Goal: Task Accomplishment & Management: Use online tool/utility

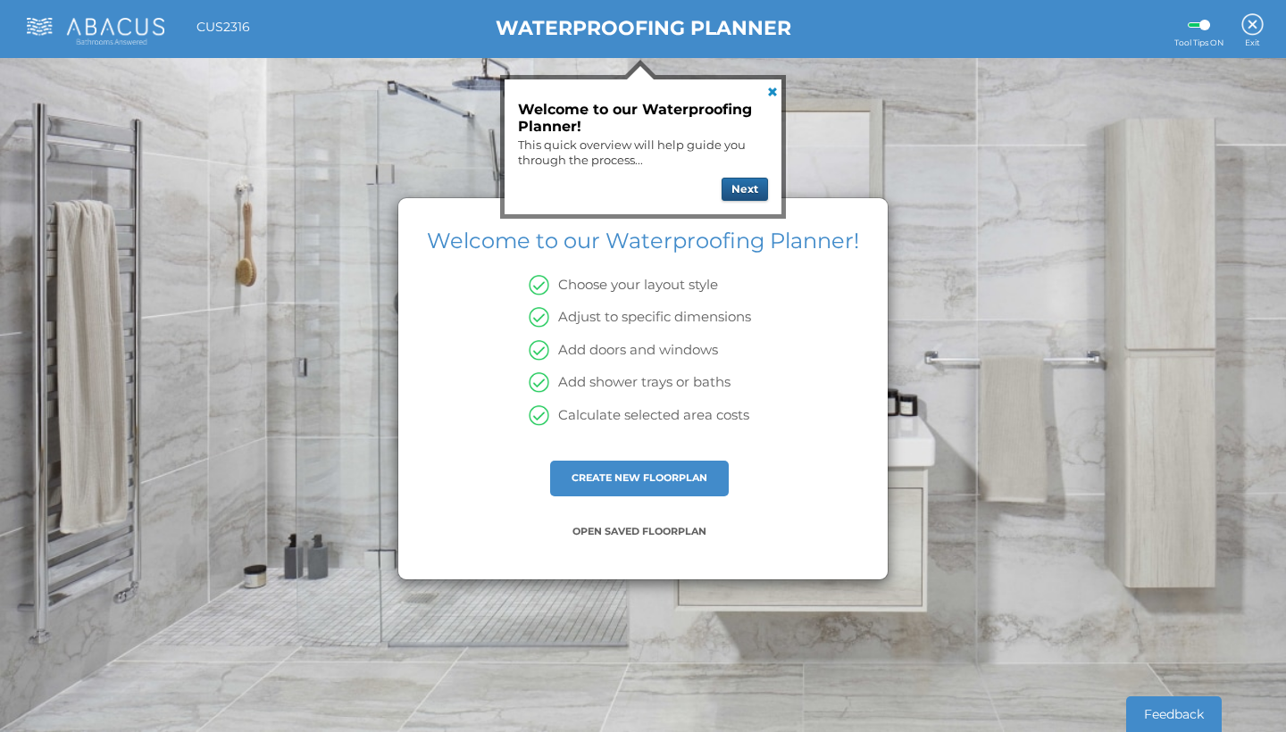
click at [749, 187] on button "Next" at bounding box center [745, 189] width 46 height 23
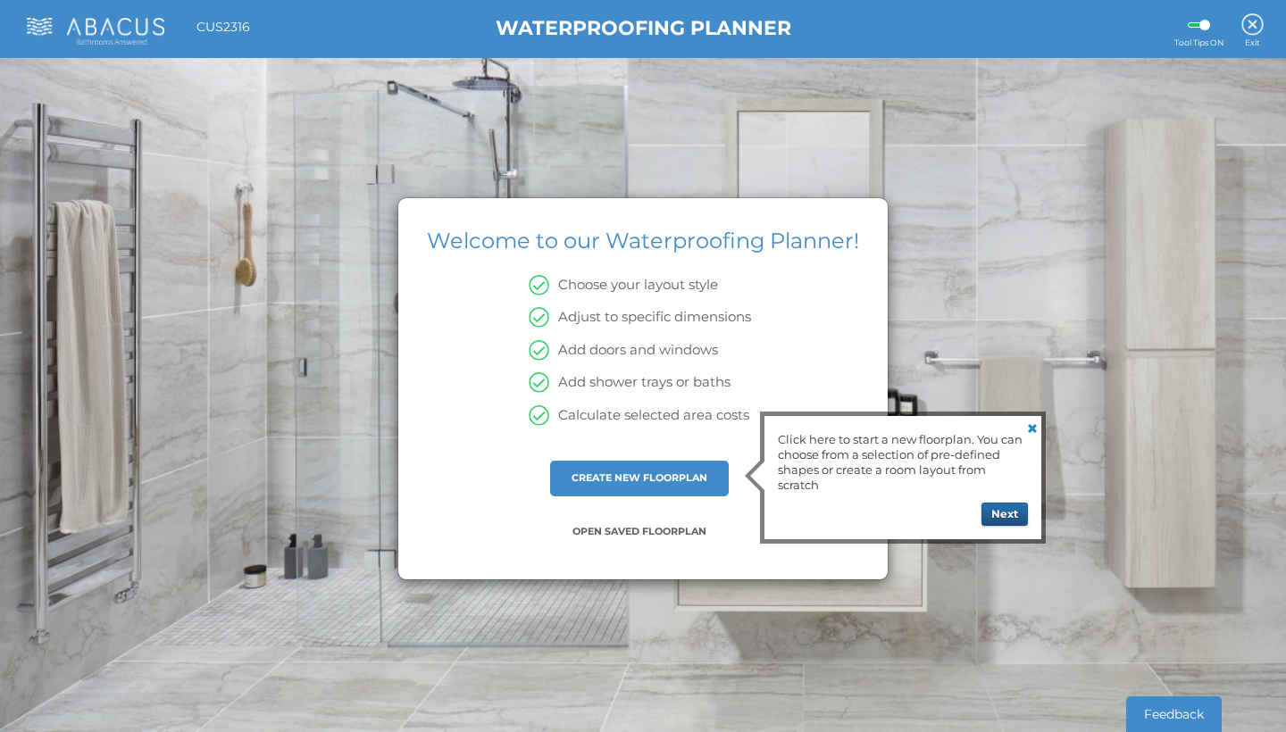
click at [1006, 512] on button "Next" at bounding box center [1005, 514] width 46 height 23
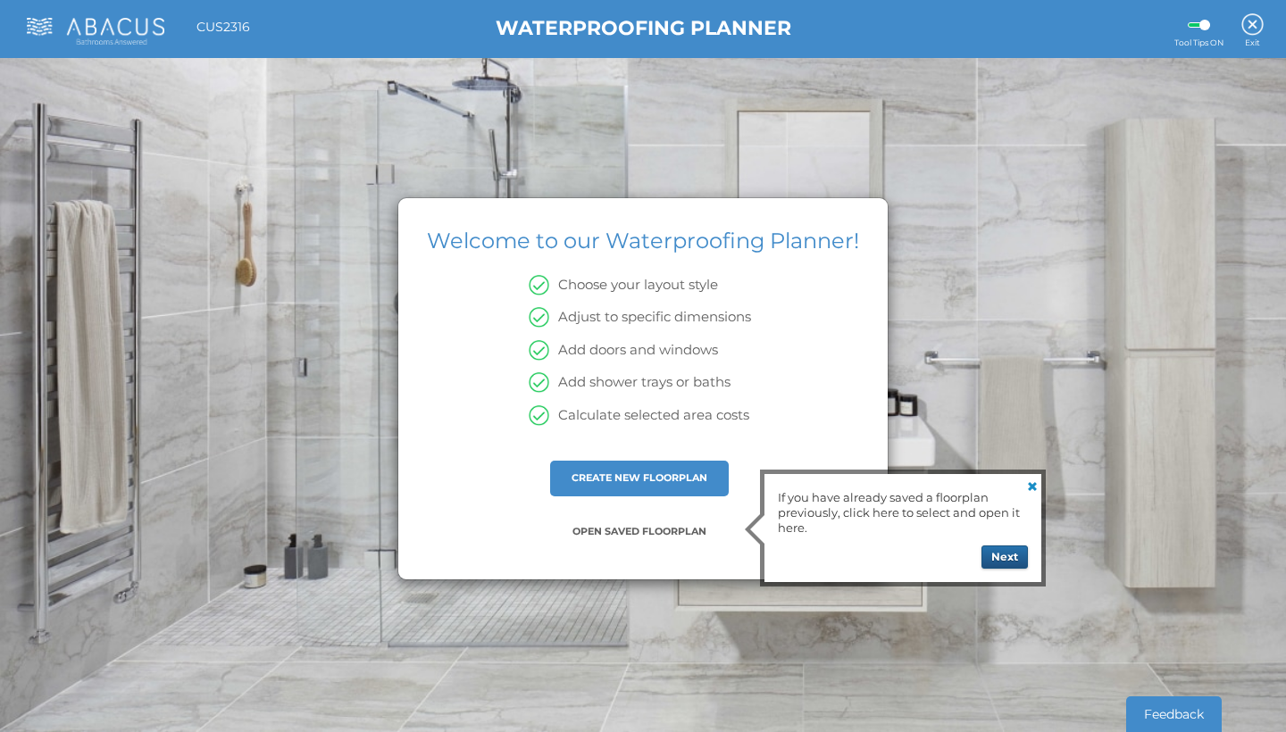
click at [1014, 556] on button "Next" at bounding box center [1005, 557] width 46 height 23
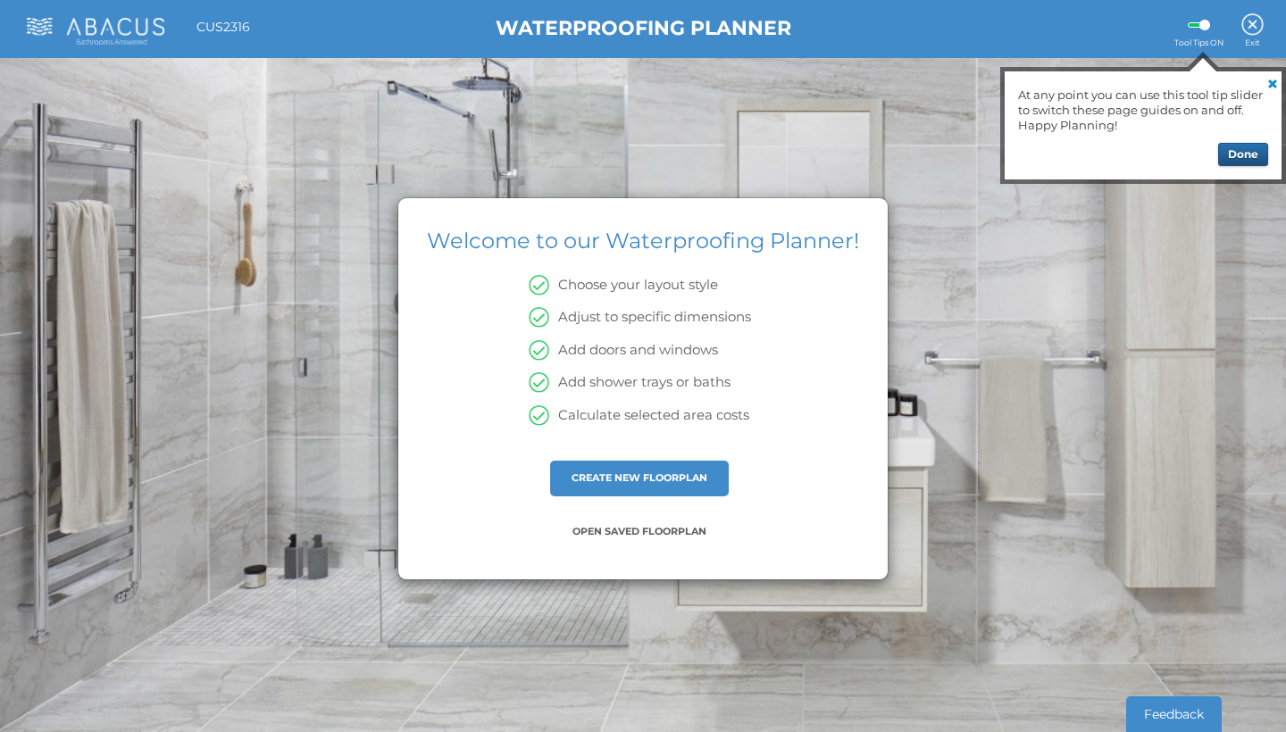
click at [1245, 149] on button "Done" at bounding box center [1243, 154] width 50 height 23
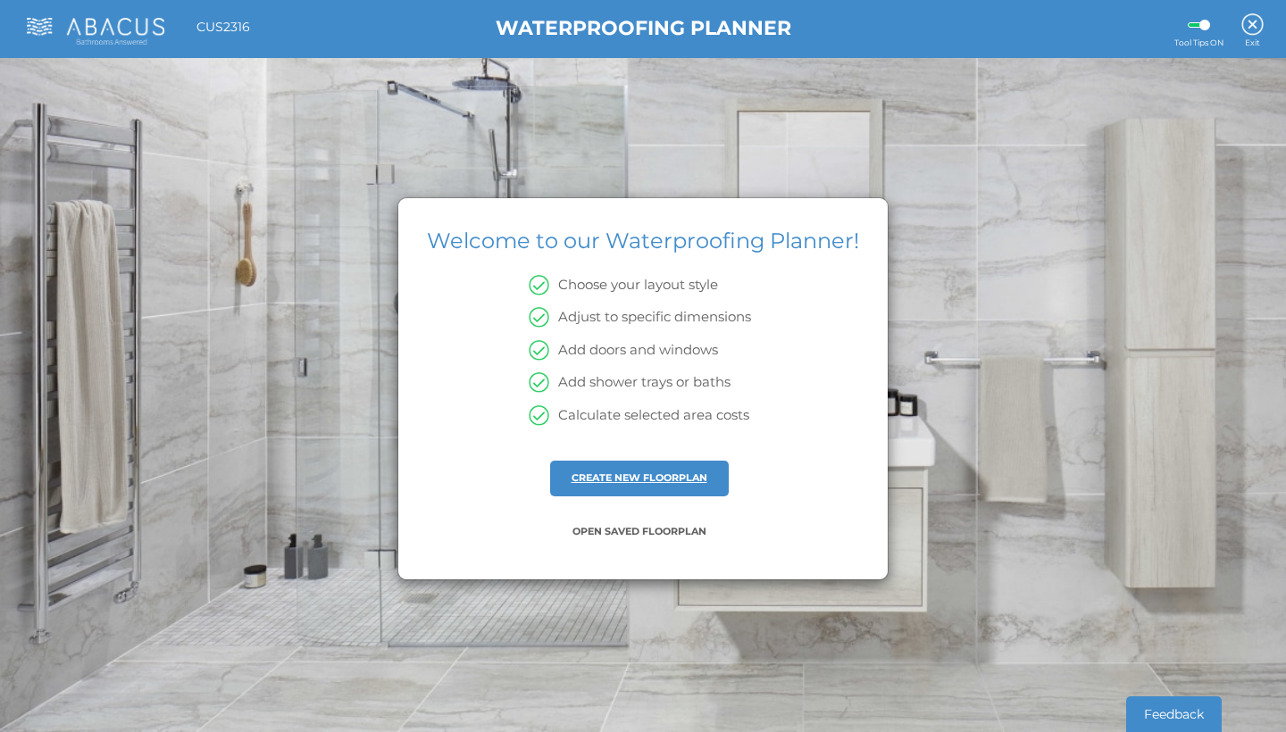
click at [635, 475] on link "CREATE NEW FLOORPLAN" at bounding box center [640, 478] width 136 height 13
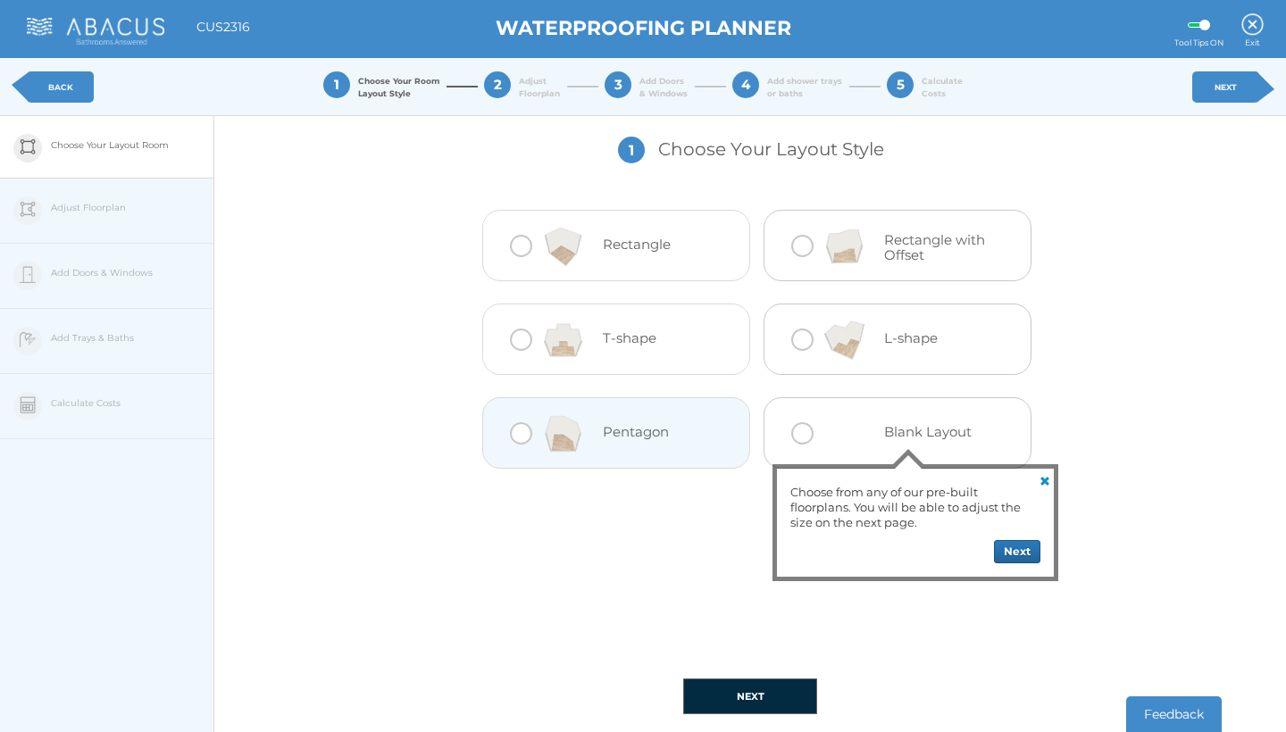
click at [521, 436] on div at bounding box center [521, 433] width 22 height 22
click at [759, 689] on button "NEXT" at bounding box center [750, 697] width 134 height 36
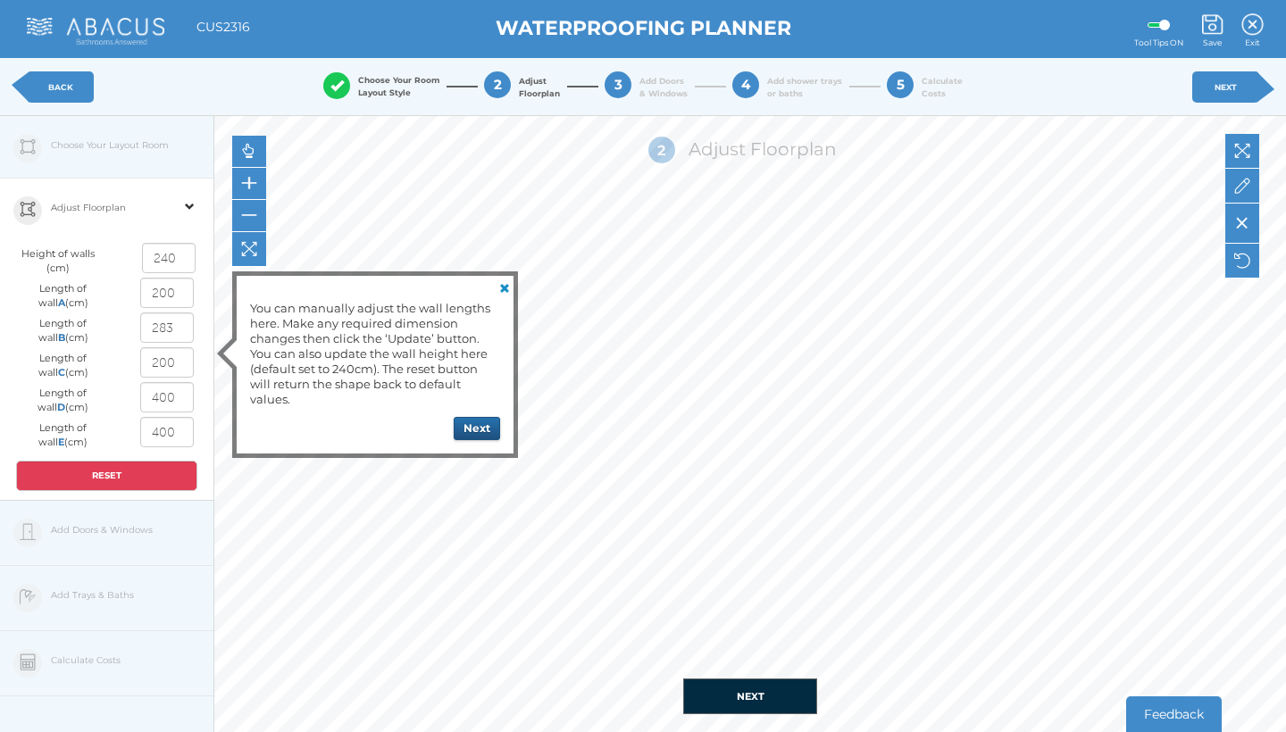
click at [480, 424] on button "Next" at bounding box center [477, 428] width 46 height 23
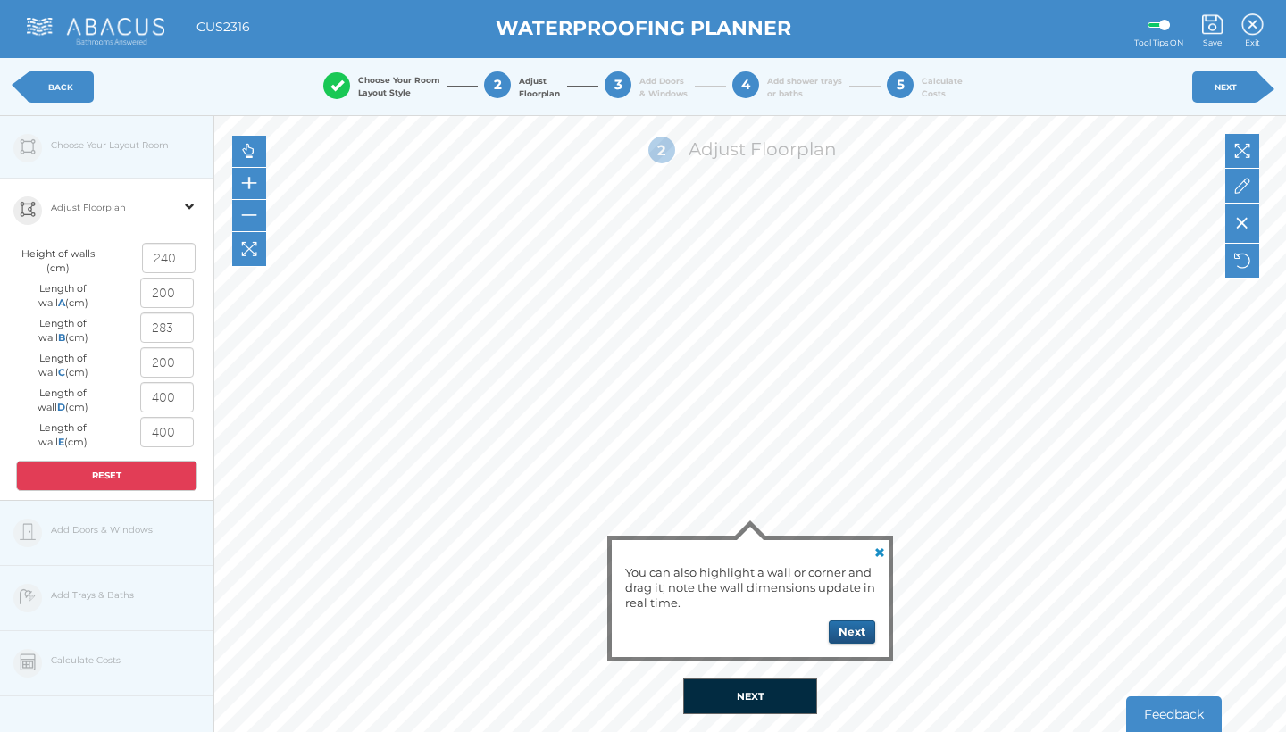
click at [855, 631] on button "Next" at bounding box center [852, 632] width 46 height 23
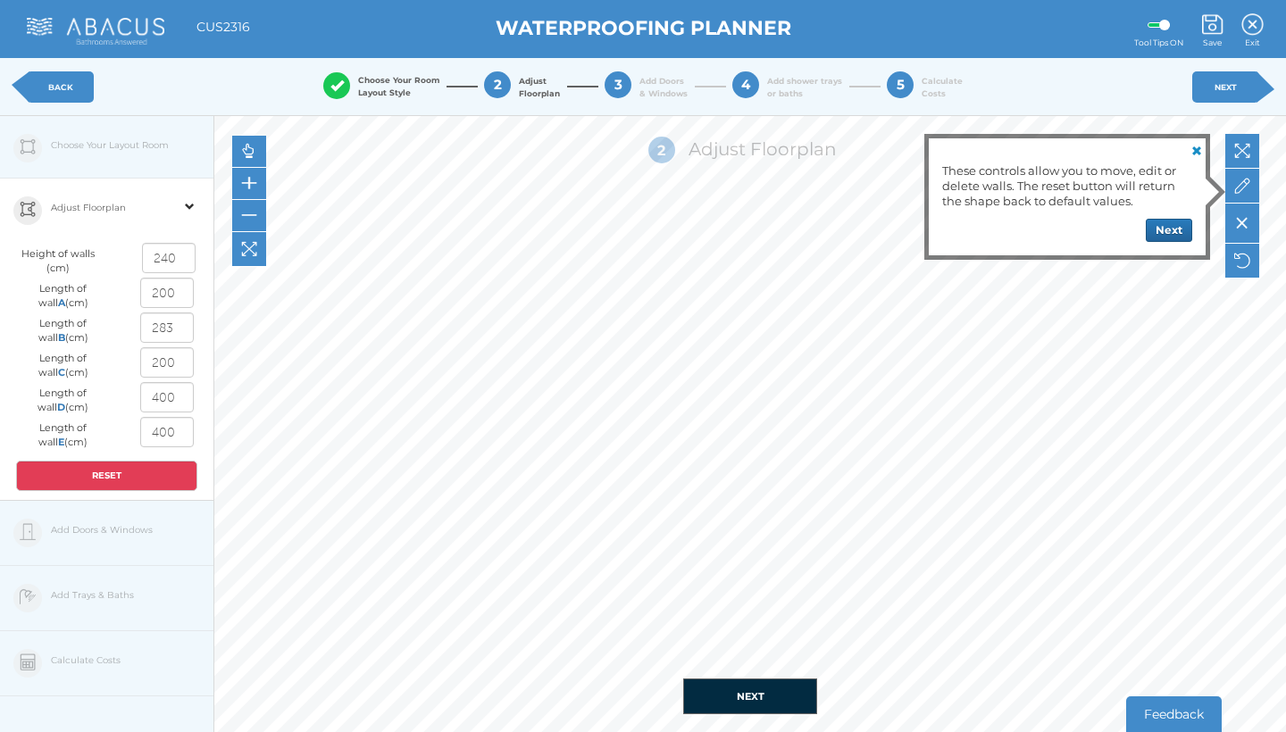
click at [181, 397] on input "400" at bounding box center [167, 397] width 54 height 30
type input "4"
type input "180"
click at [175, 430] on input "400" at bounding box center [167, 432] width 54 height 30
type input "4"
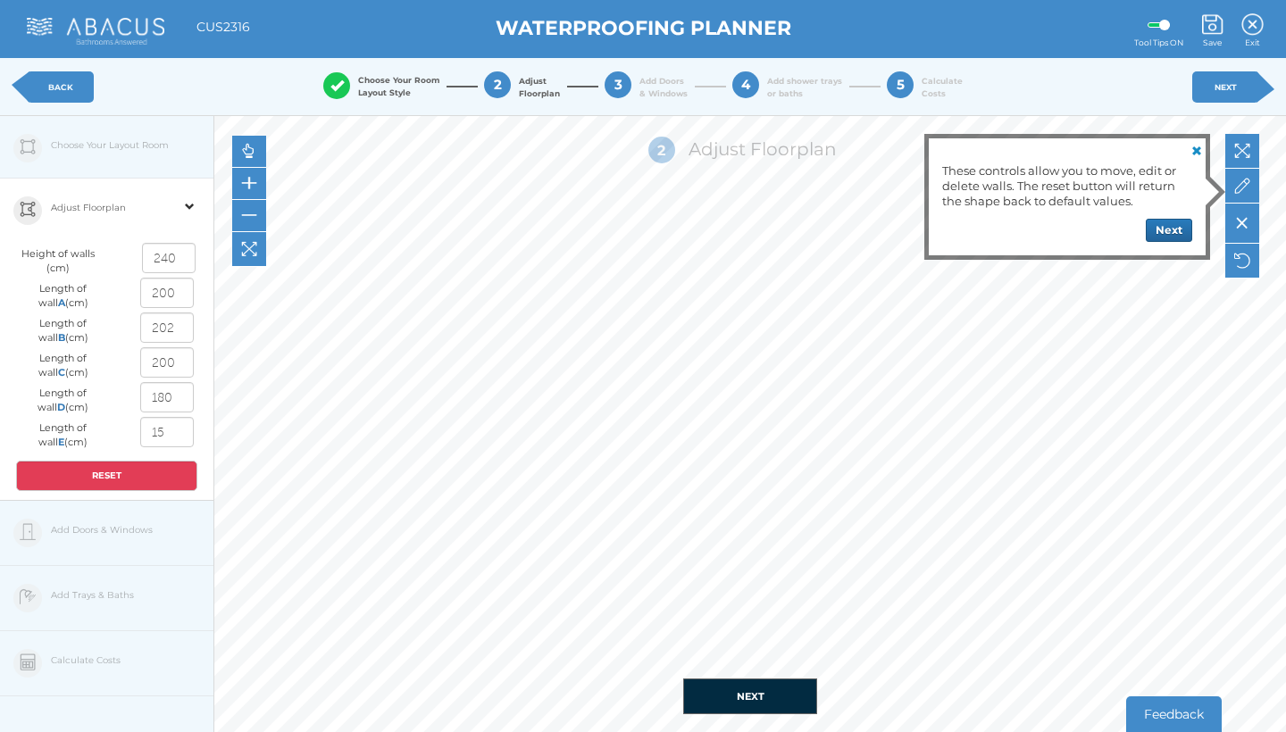
type input "150"
click at [180, 294] on input "200" at bounding box center [167, 293] width 54 height 30
type input "2"
type input "120"
click at [181, 365] on input "200" at bounding box center [167, 362] width 54 height 30
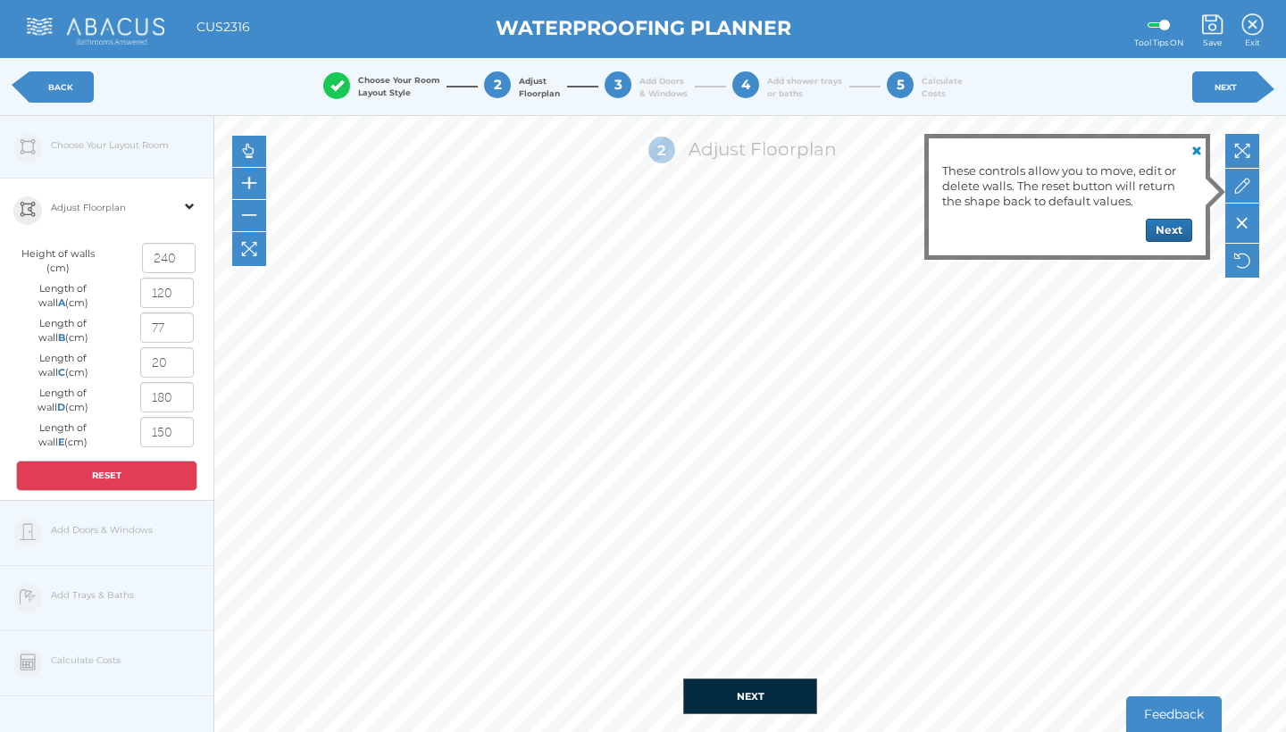
type input "2"
type input "120"
click at [164, 365] on input "120" at bounding box center [167, 362] width 54 height 30
type input "100"
click at [754, 707] on button "NEXT" at bounding box center [750, 697] width 134 height 36
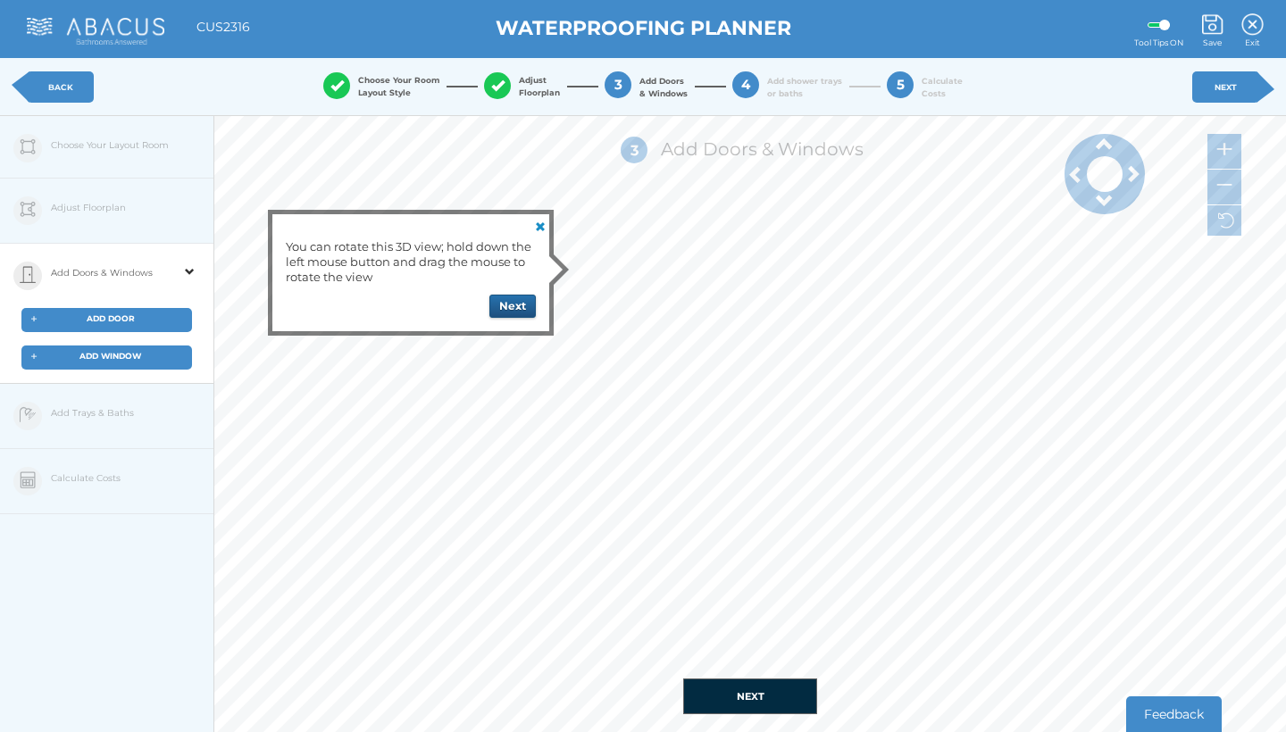
click at [507, 312] on button "Next" at bounding box center [512, 306] width 46 height 23
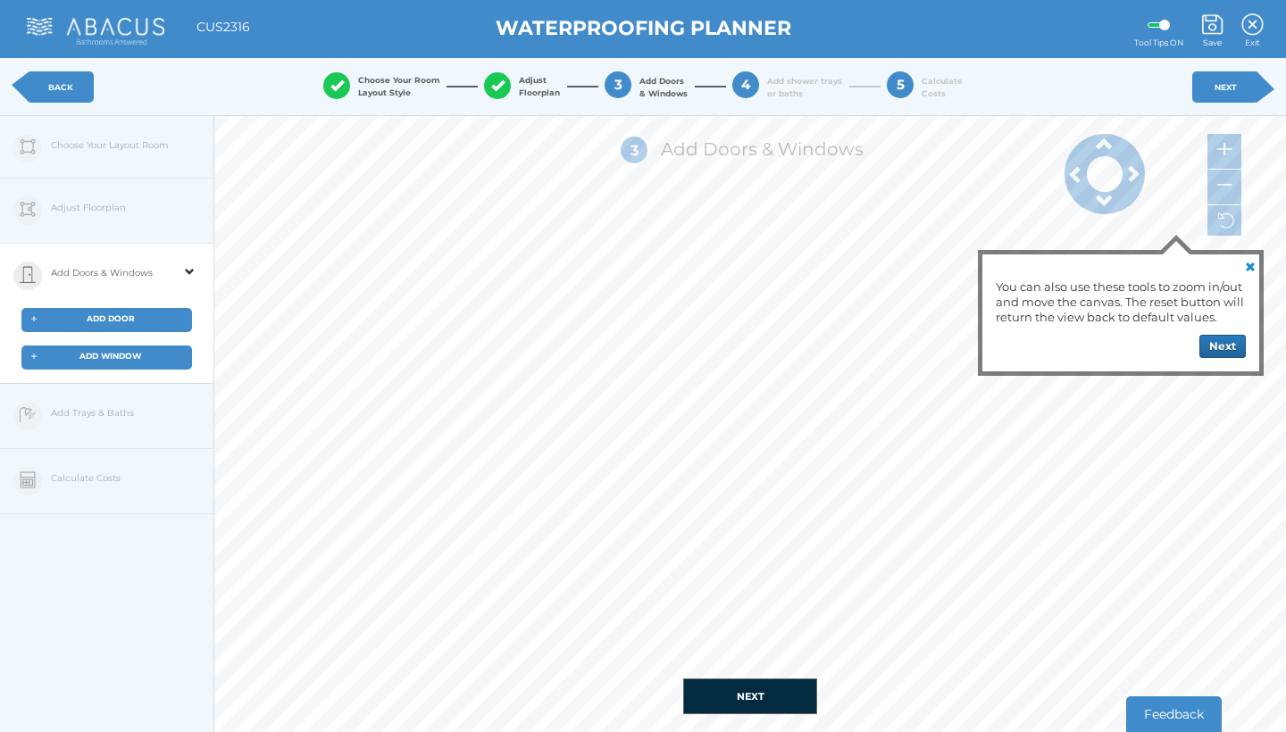
click at [104, 318] on span "ADD DOOR" at bounding box center [111, 318] width 48 height 10
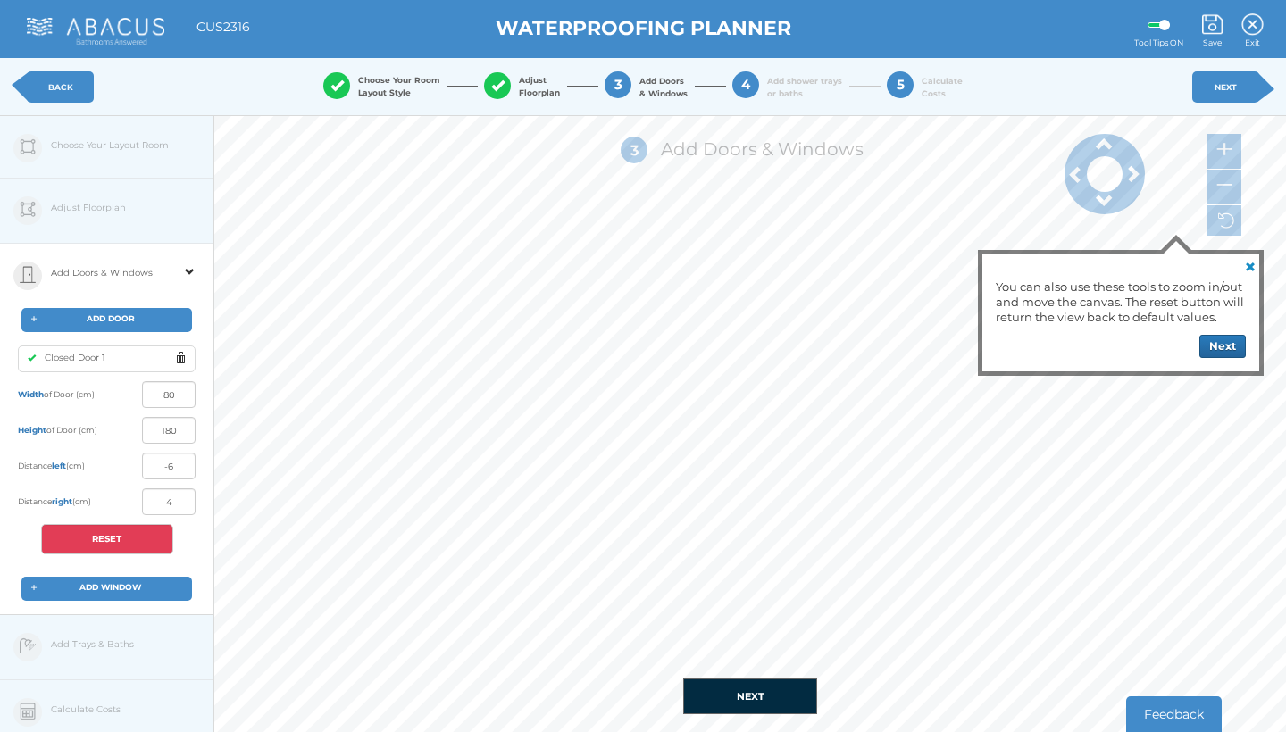
type input "0"
type input "99"
type input "20"
type input "0"
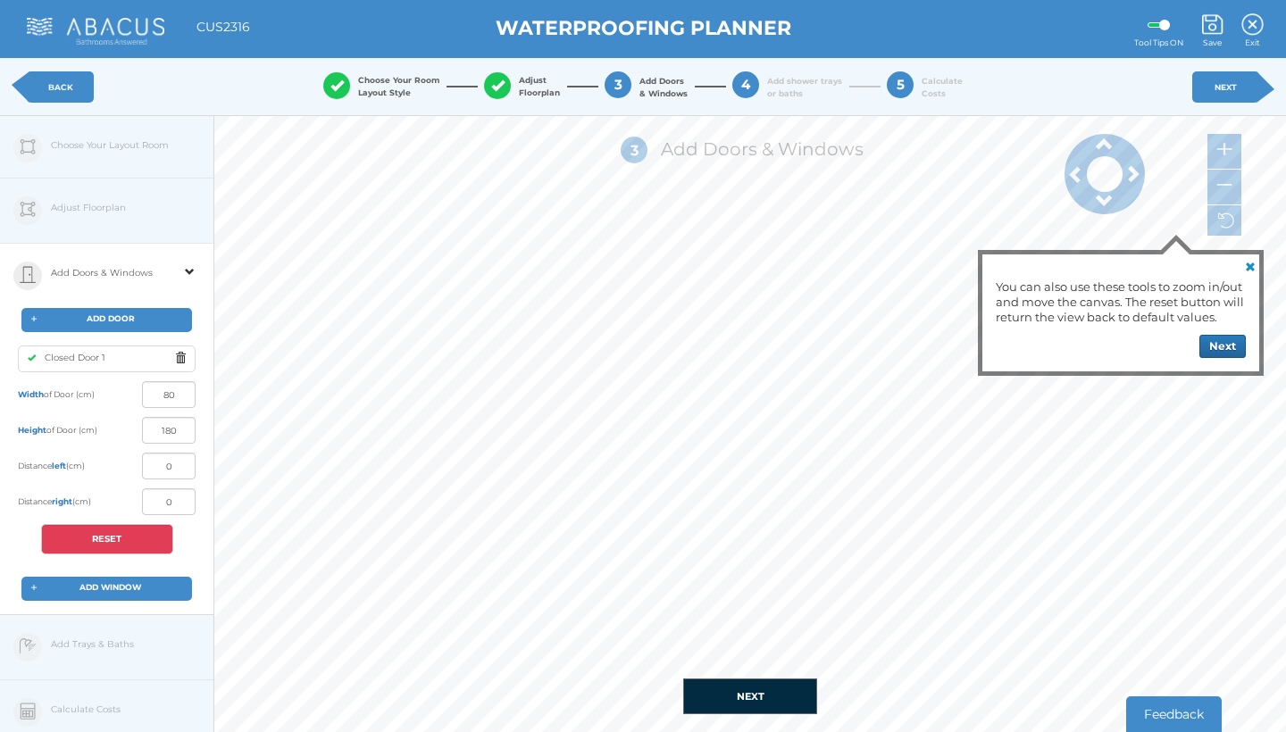
type input "-2"
click at [181, 431] on input "180" at bounding box center [169, 430] width 54 height 27
type input "1"
type input "200"
click at [174, 396] on body "Back To Main Site View Cart My Moodboard About us Press Contact Us Blueprint JS…" at bounding box center [643, 366] width 1286 height 732
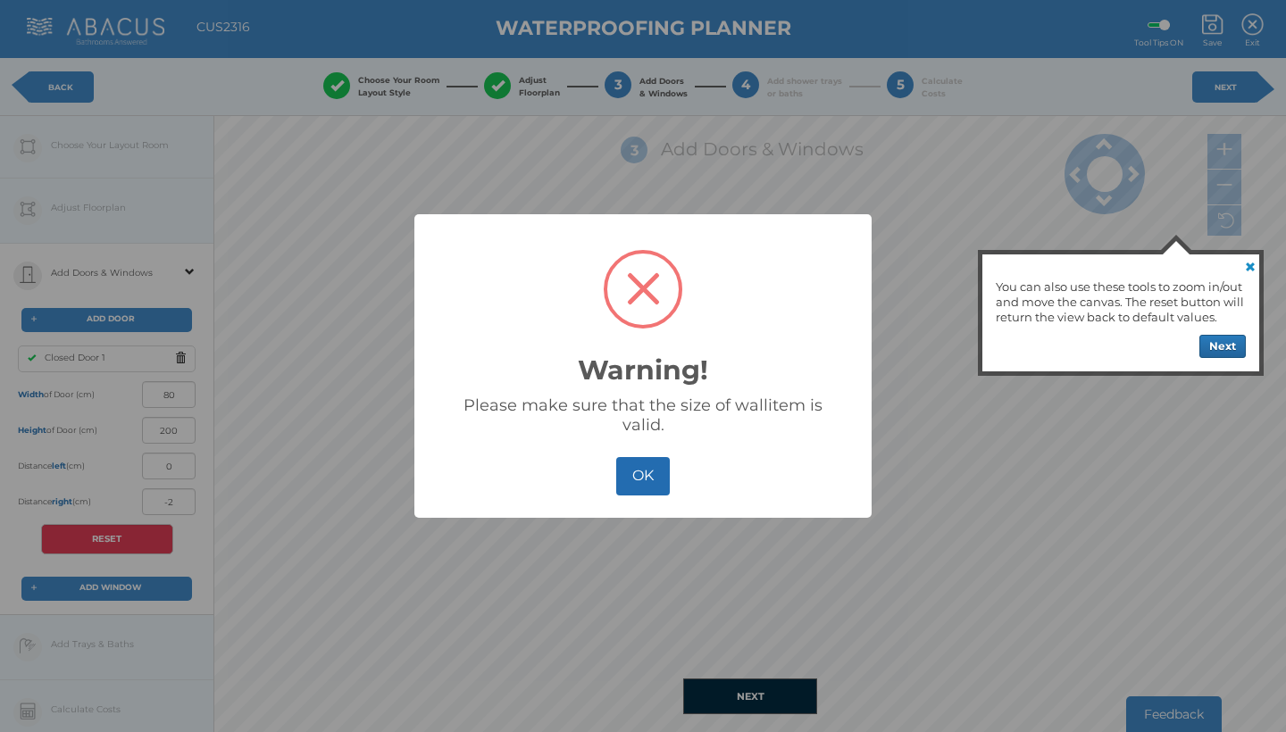
click at [648, 478] on button "OK" at bounding box center [642, 476] width 53 height 38
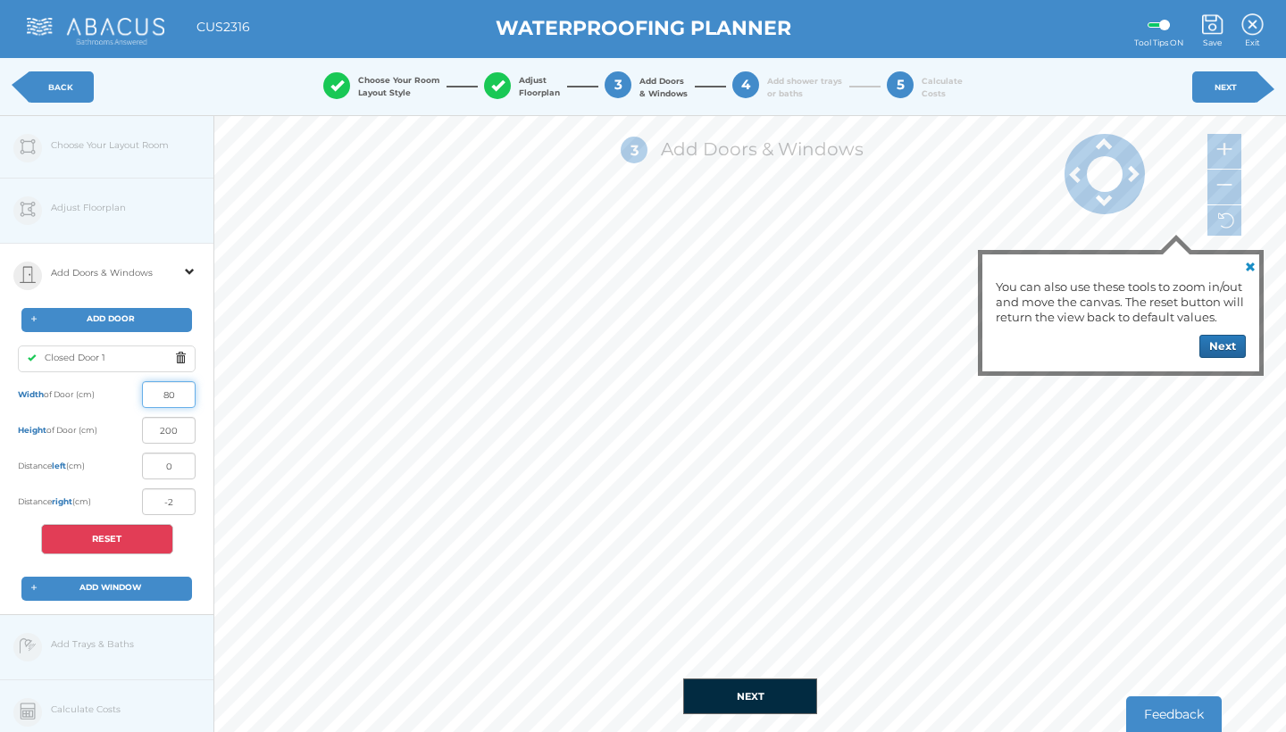
click at [179, 397] on input "80" at bounding box center [169, 394] width 54 height 27
type input "8"
type input "75"
click at [115, 588] on span "ADD WINDOW" at bounding box center [110, 587] width 62 height 10
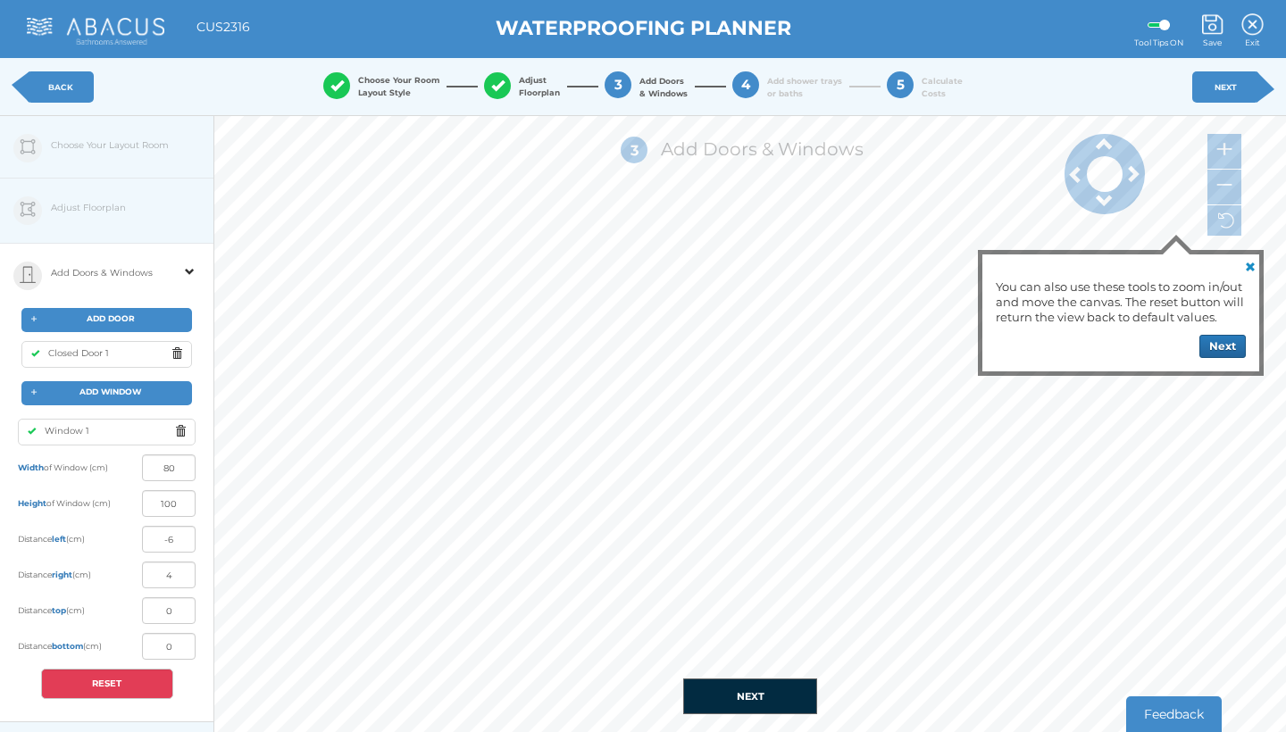
type input "0"
type input "99"
type input "1"
type input "139"
type input "15"
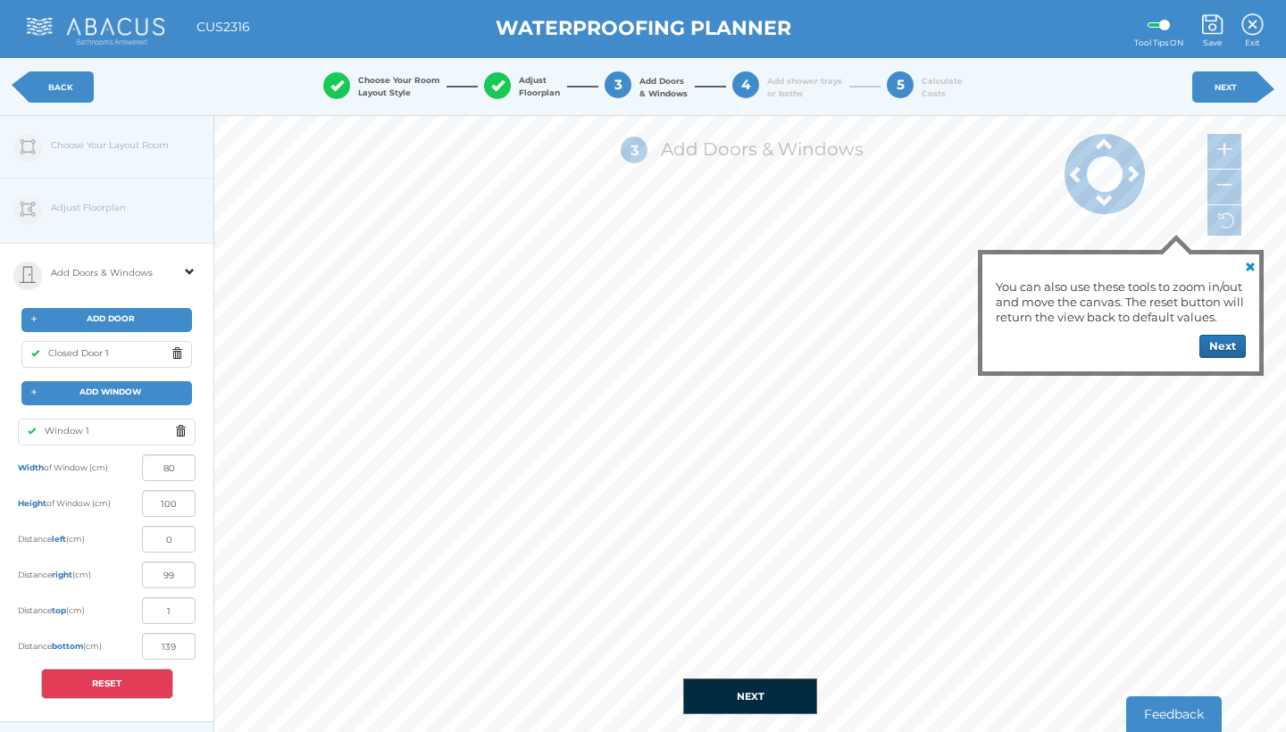
type input "85"
type input "47"
type input "53"
type input "93"
type input "47"
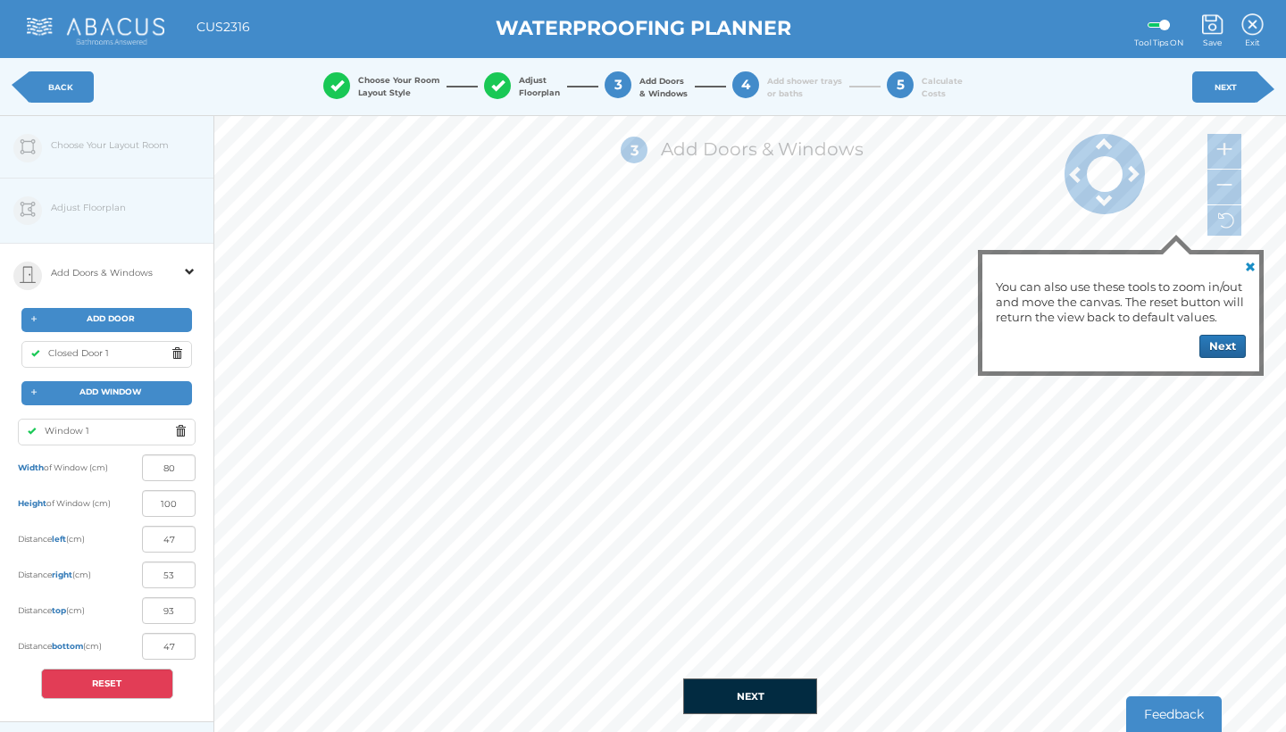
type input "31"
type input "39"
type input "139"
type input "1"
type input "47"
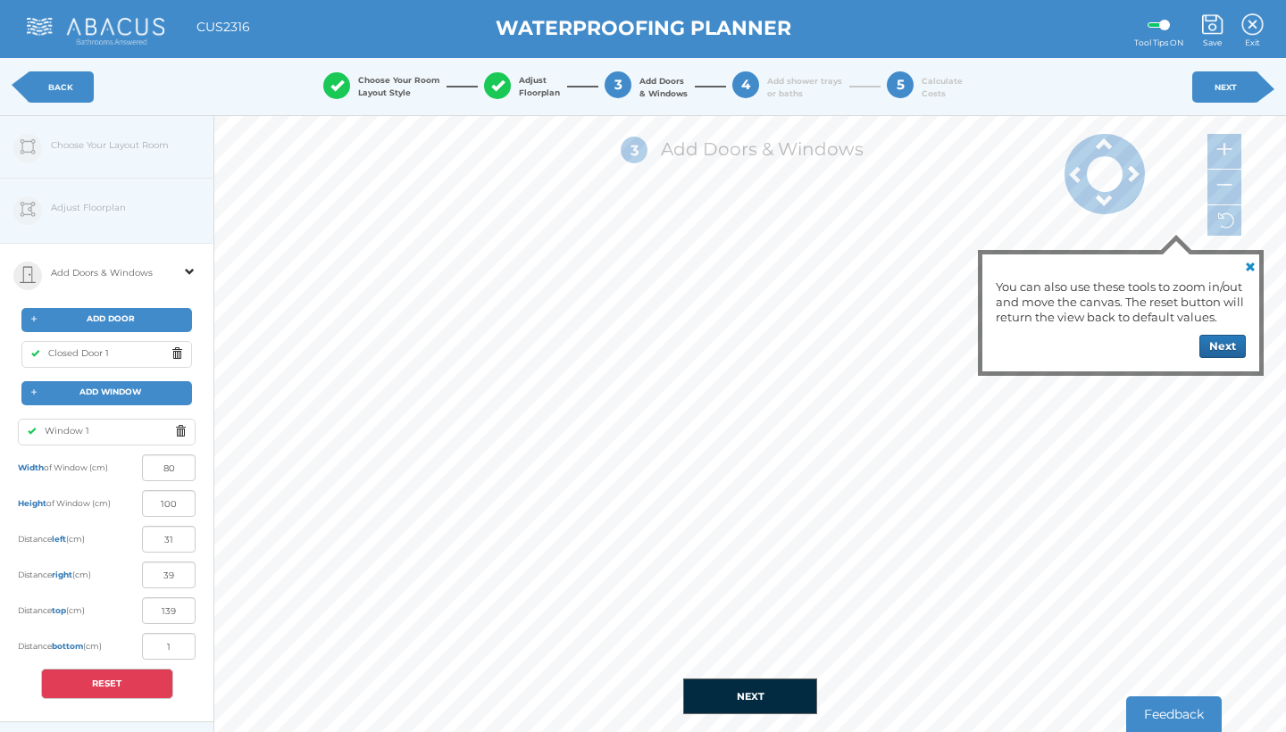
type input "23"
type input "119"
type input "21"
type input "50"
type input "20"
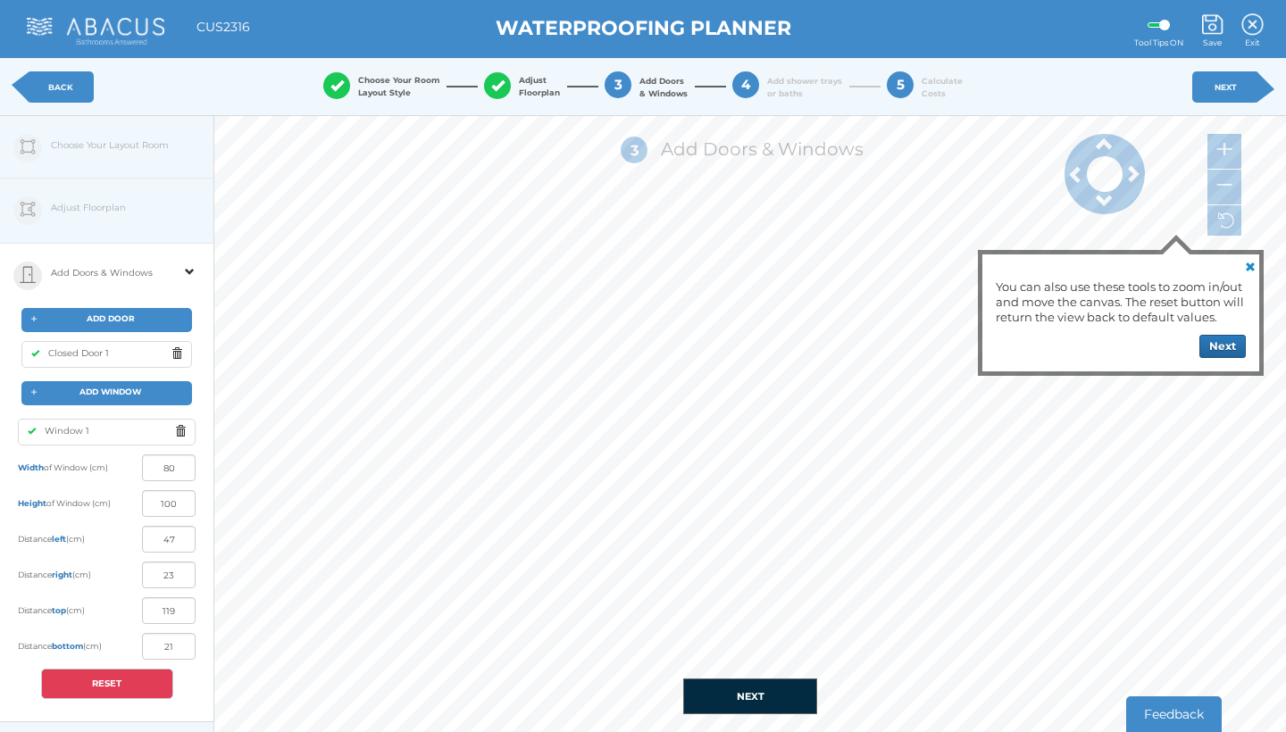
type input "107"
type input "33"
type input "66"
type input "4"
type input "65"
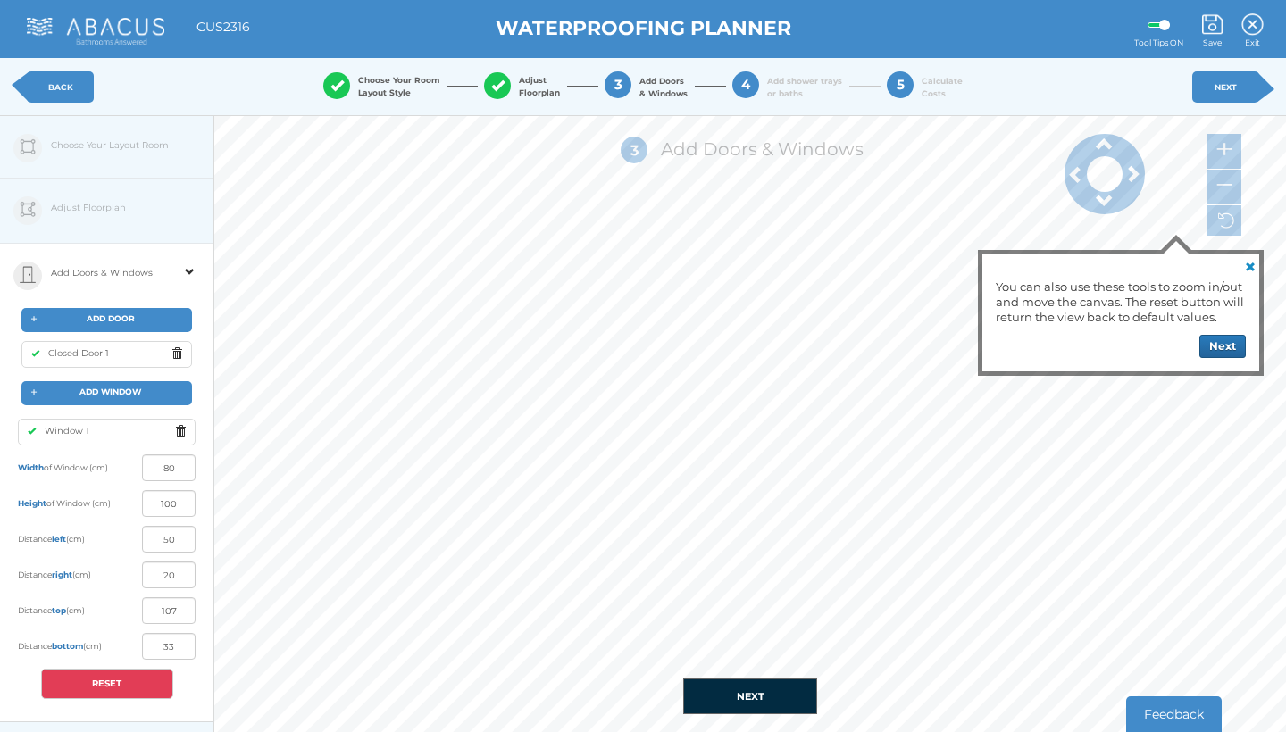
type input "75"
type input "69"
type input "1"
type input "57"
type input "83"
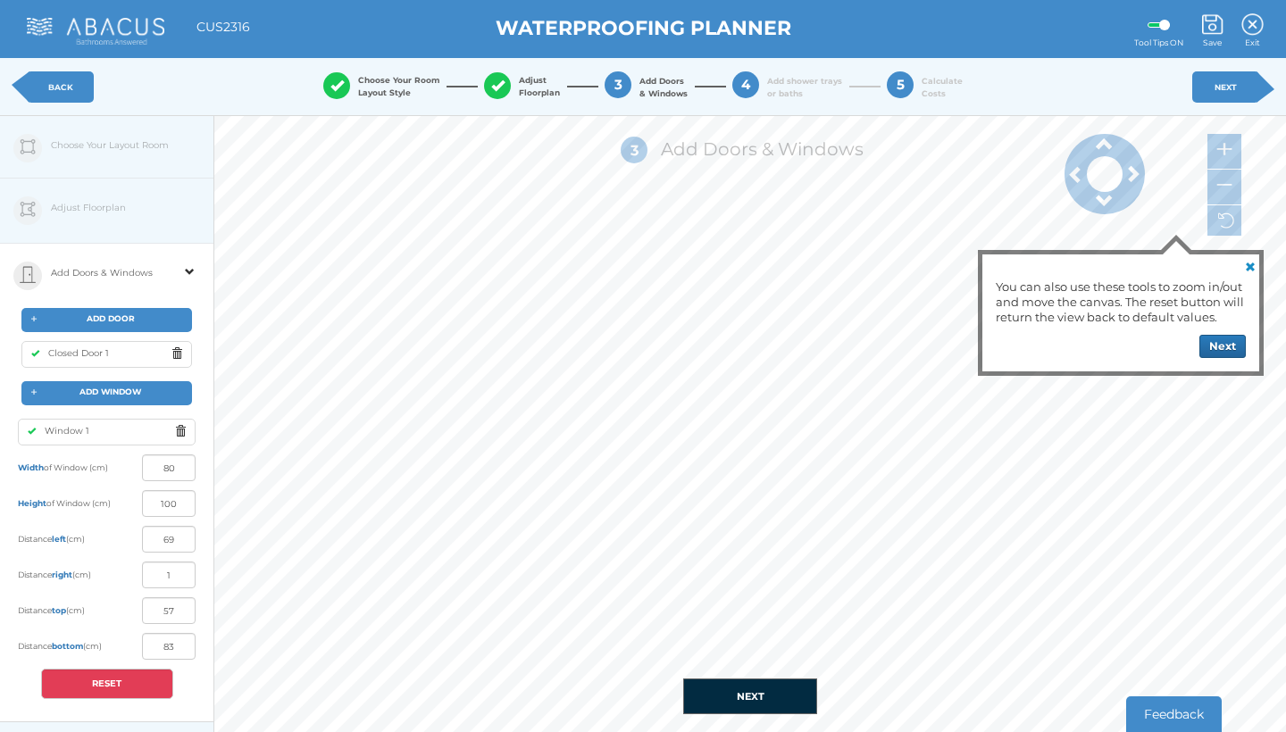
type input "70"
type input "0"
type input "58"
type input "82"
type input "57"
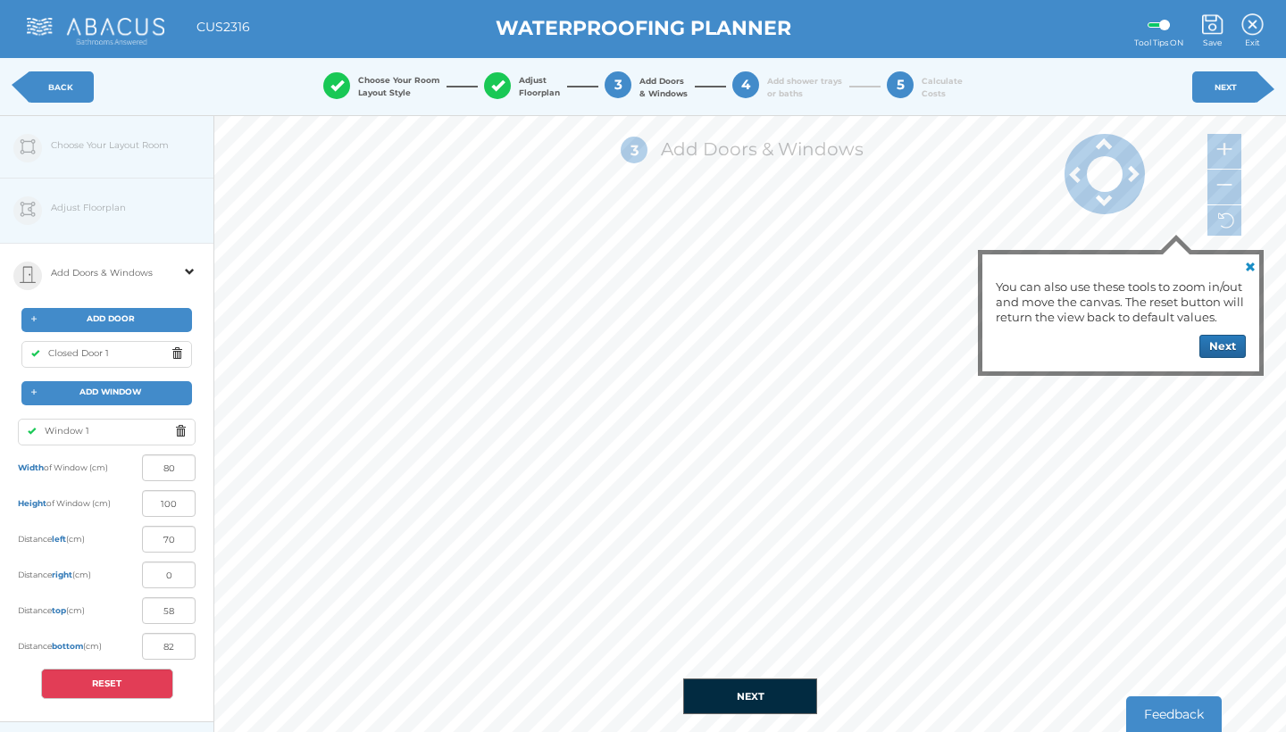
type input "83"
type input "51"
type input "89"
type input "50"
type input "90"
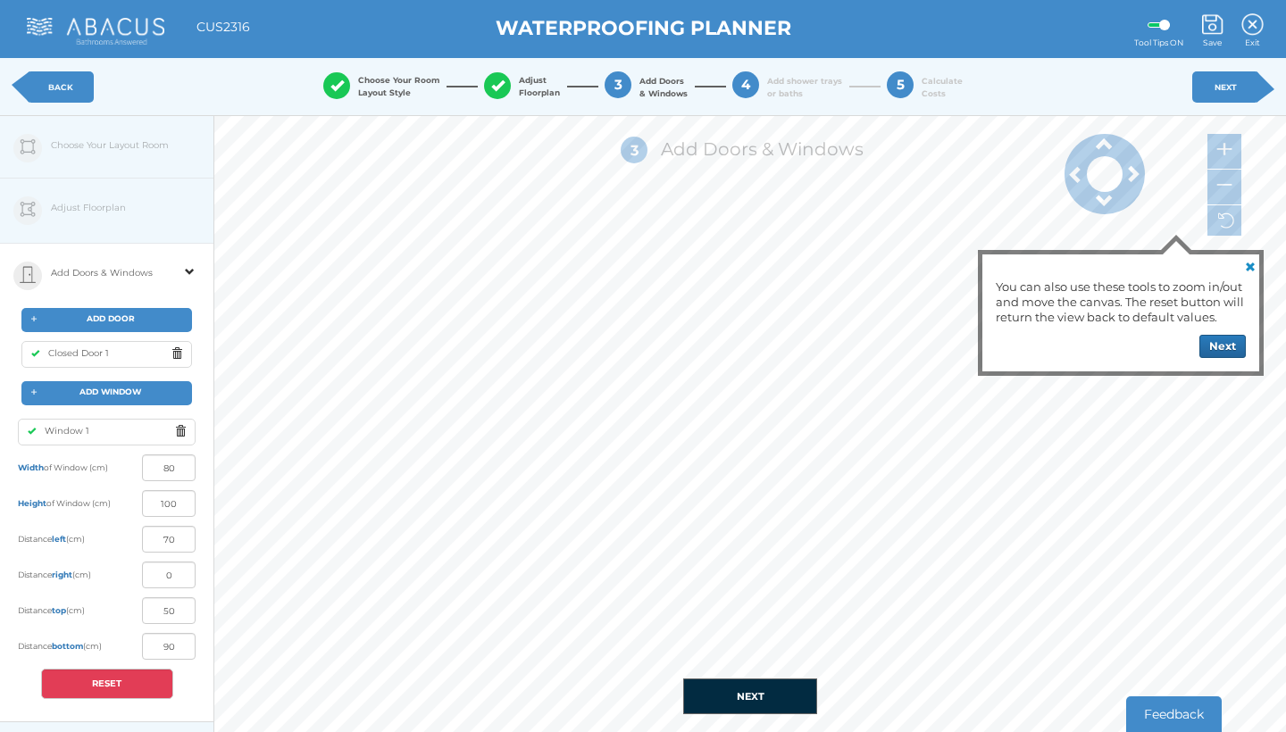
type input "49"
type input "91"
type input "42"
type input "98"
type input "39"
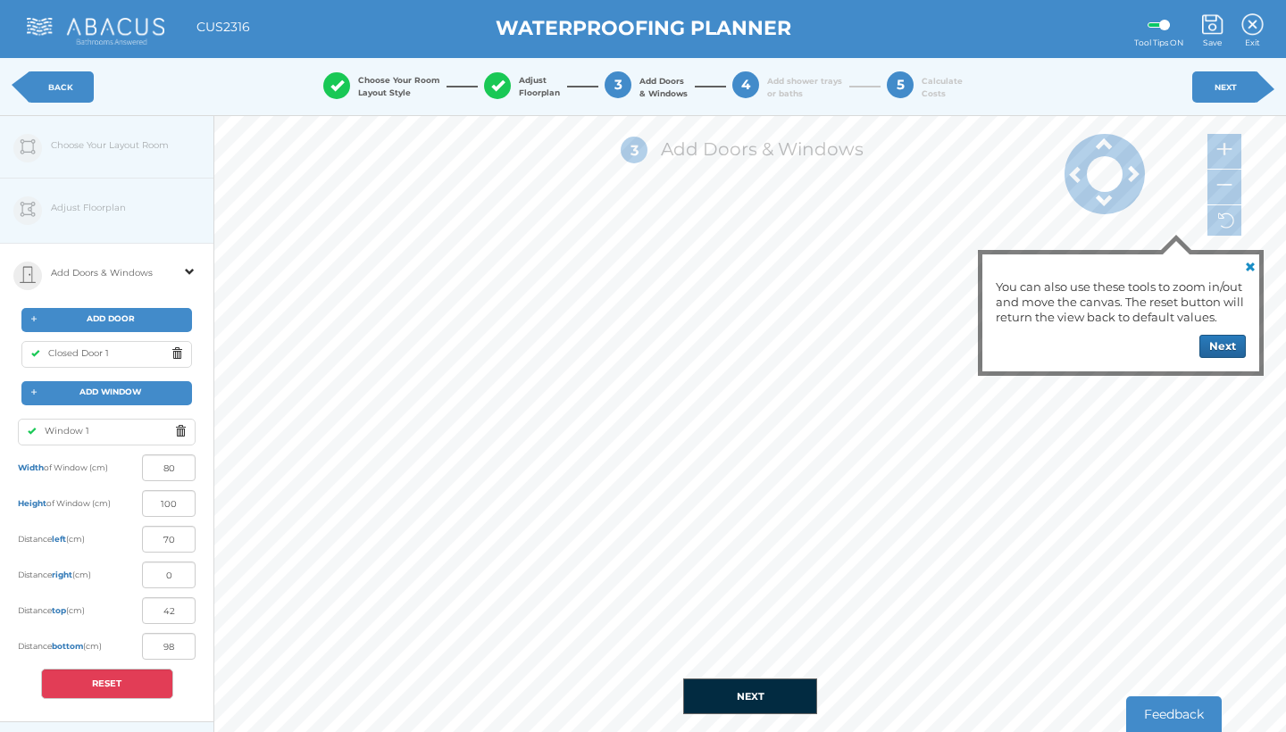
type input "101"
type input "36"
type input "104"
type input "32"
type input "108"
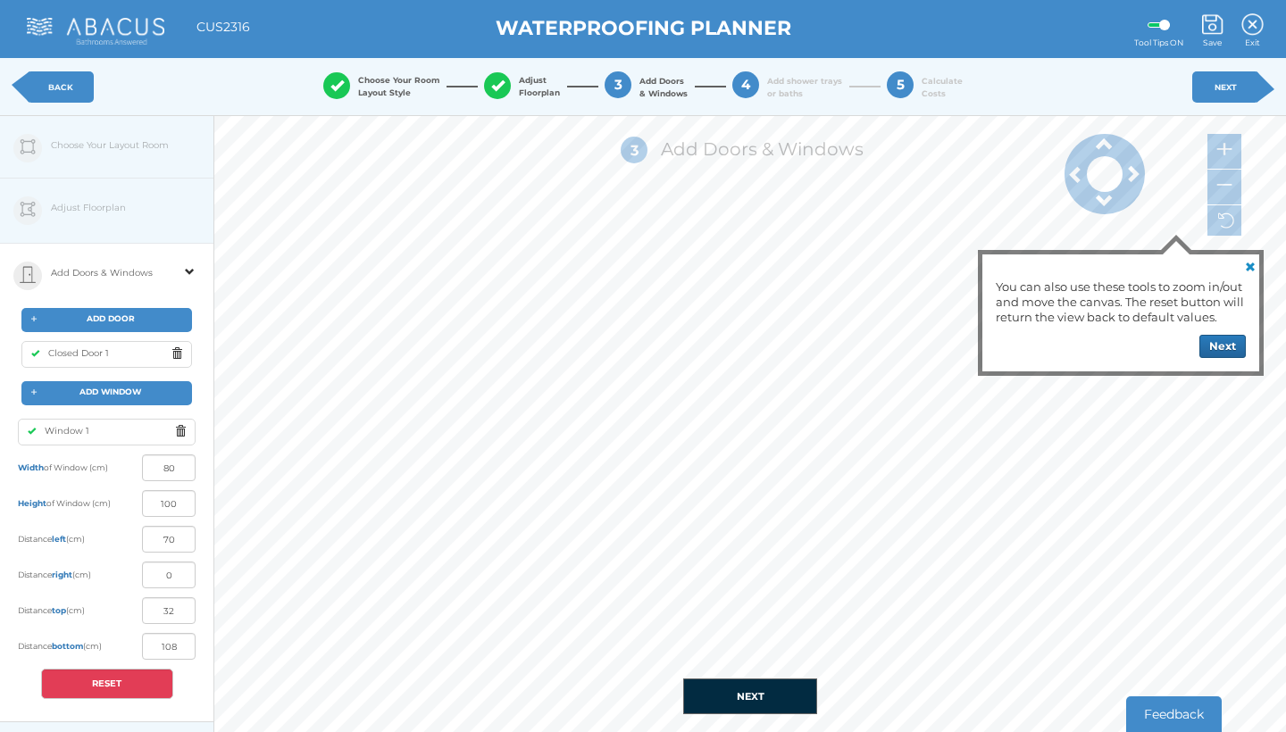
type input "27"
type input "113"
type input "25"
type input "115"
type input "5"
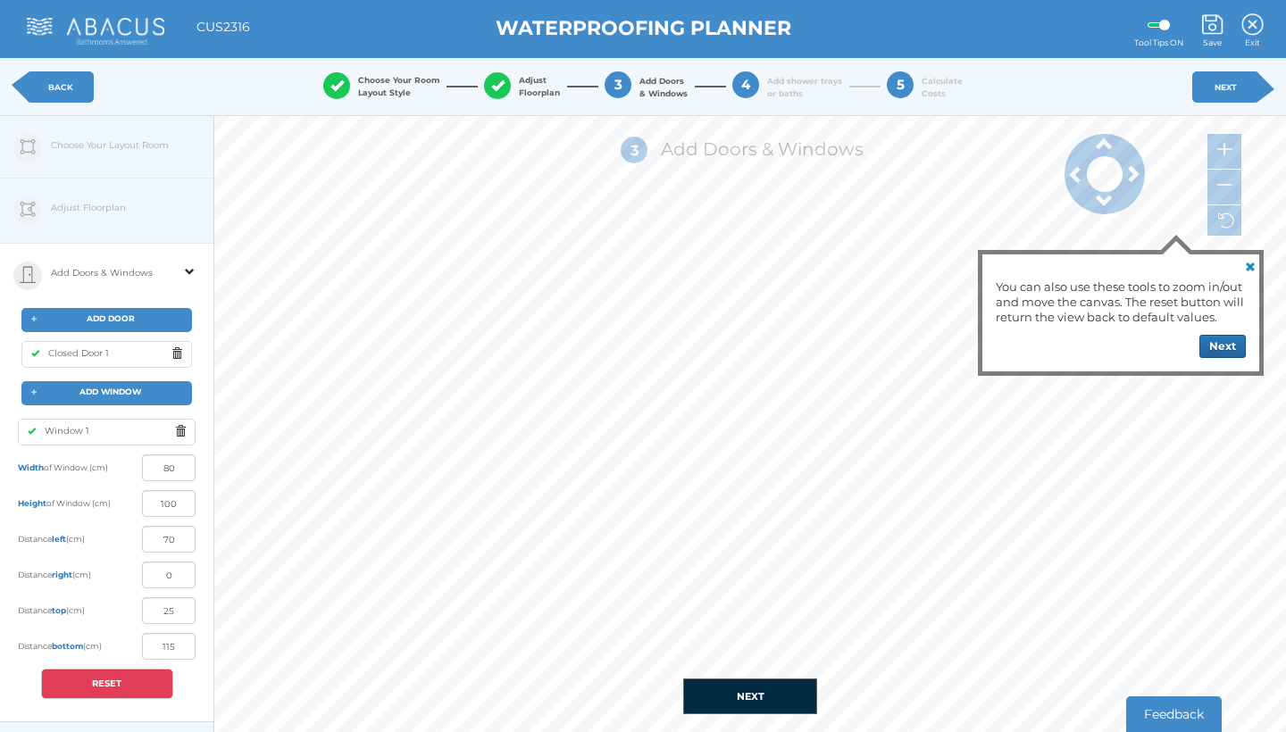
type input "135"
click at [174, 470] on input "80" at bounding box center [169, 468] width 54 height 27
type input "8"
type input "60"
type input "80"
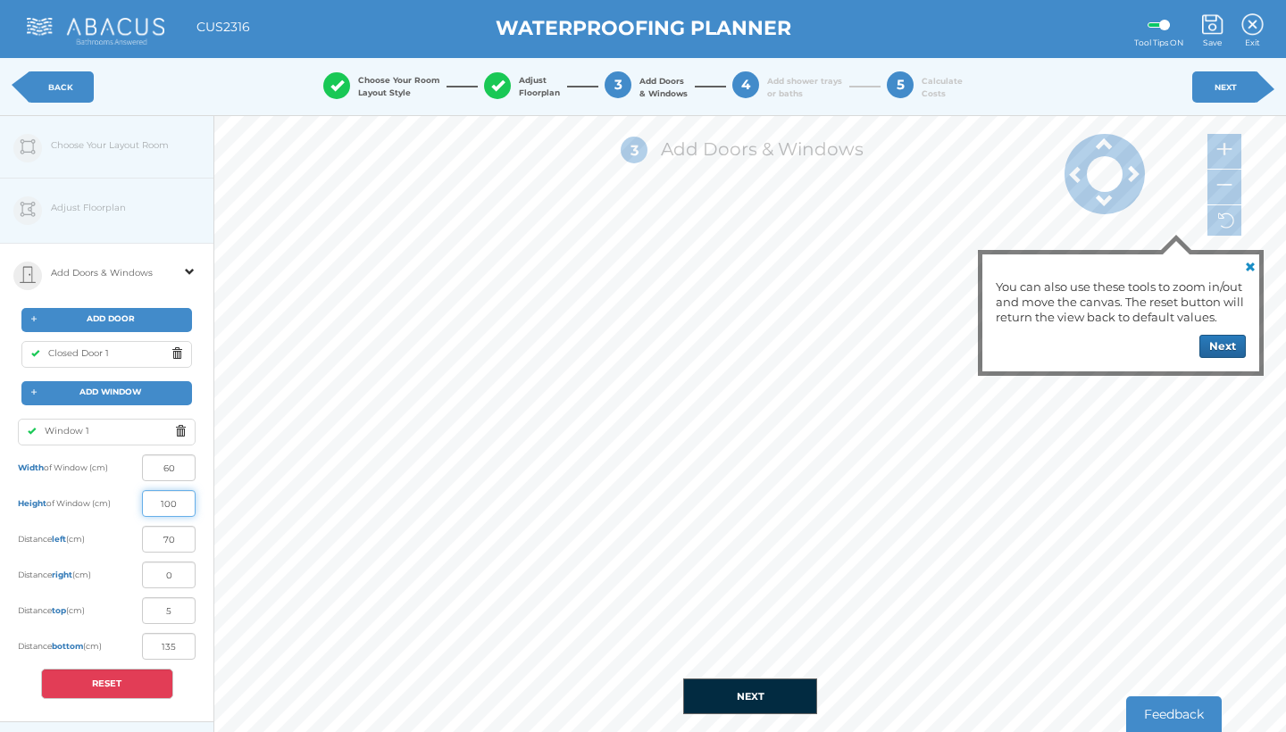
type input "10"
click at [180, 506] on input "100" at bounding box center [169, 503] width 54 height 27
type input "1"
type input "80"
type input "15"
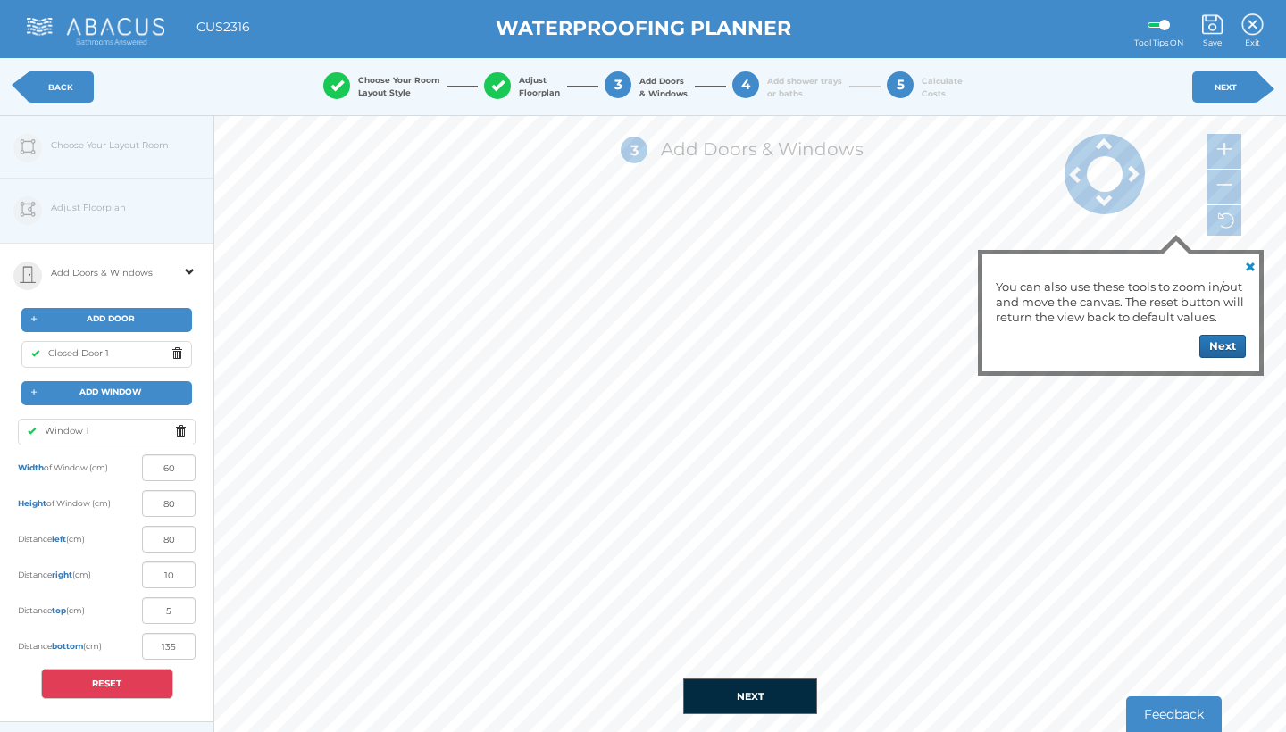
type input "145"
click at [113, 678] on button "RESET" at bounding box center [107, 684] width 132 height 30
type input "80"
type input "100"
type input "70"
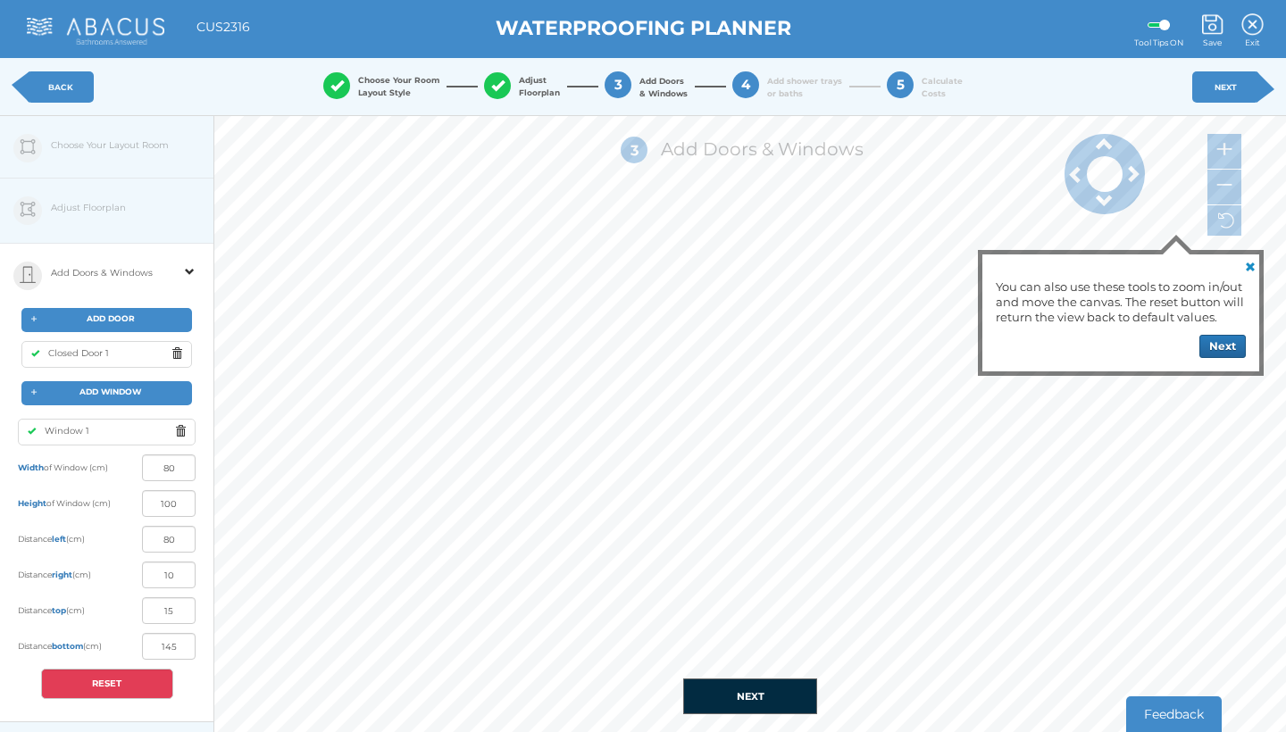
type input "0"
type input "5"
type input "135"
click at [172, 469] on input "80" at bounding box center [169, 468] width 54 height 27
type input "8"
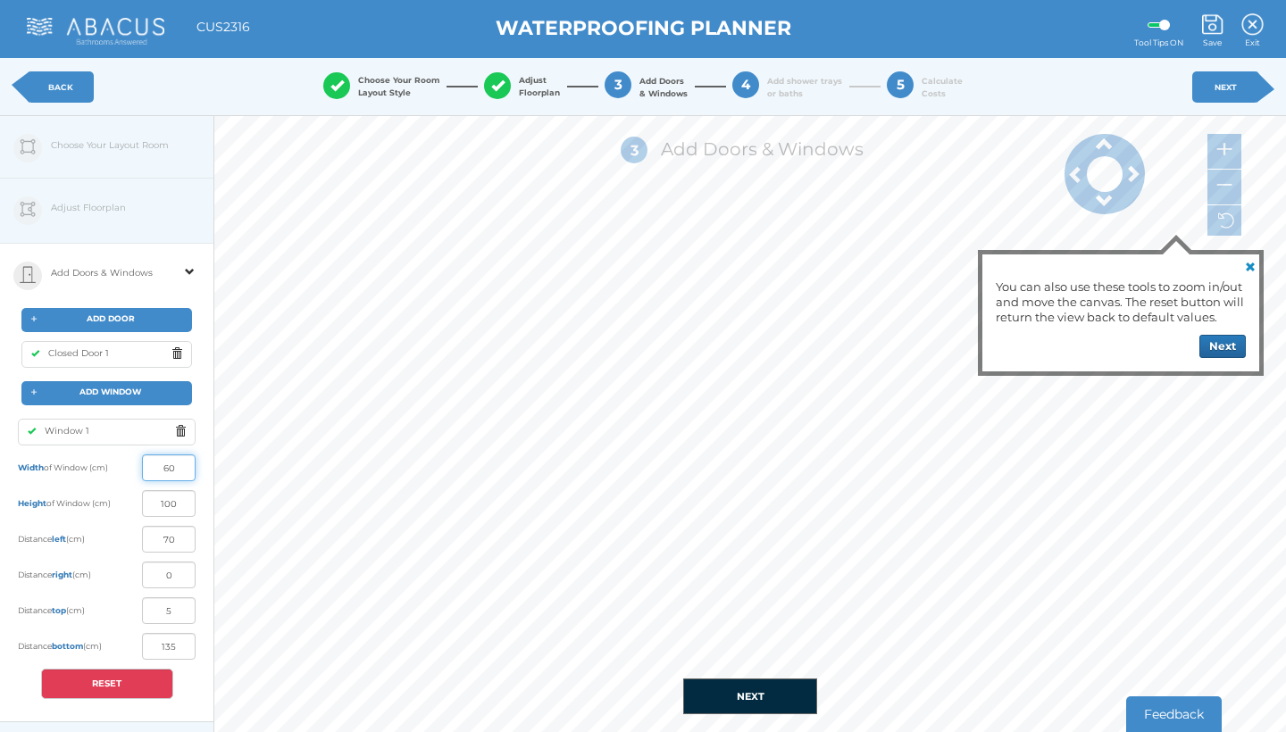
type input "60"
type input "80"
type input "10"
click at [175, 506] on input "100" at bounding box center [169, 503] width 54 height 27
type input "1"
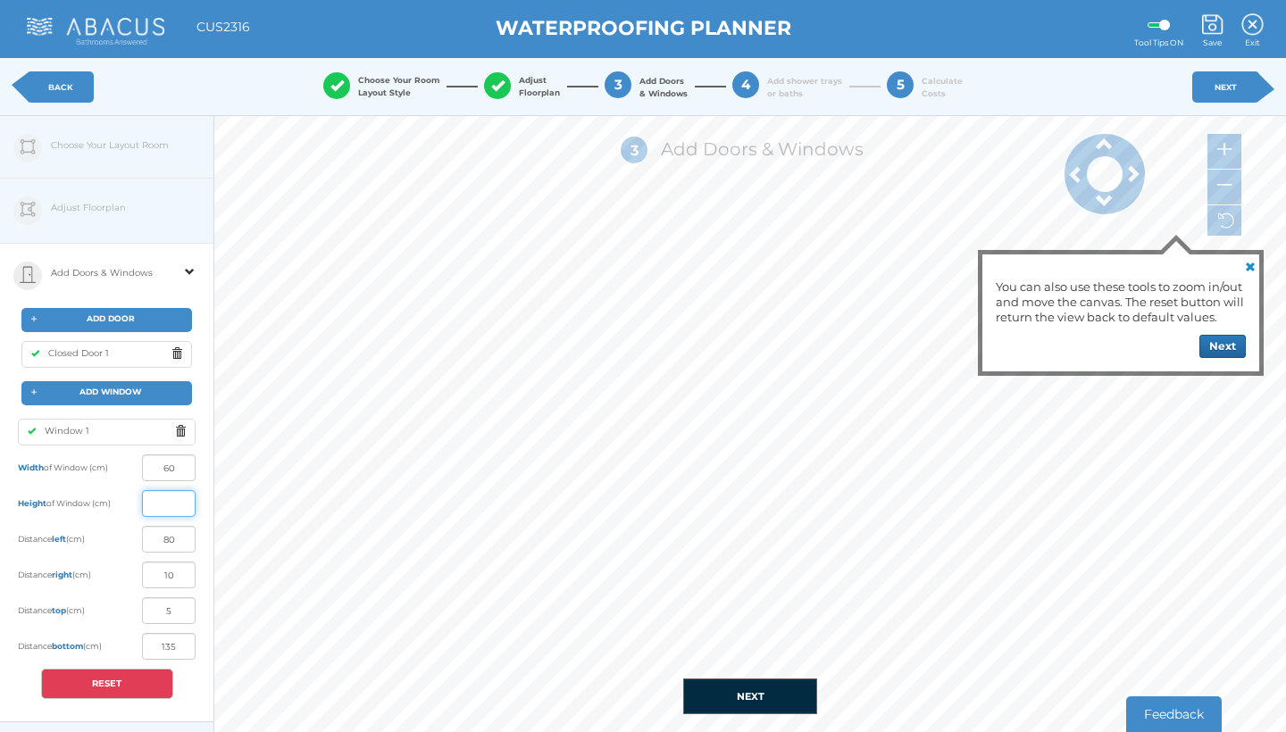
type input "3"
type input "80"
type input "15"
type input "145"
click at [180, 542] on input "80" at bounding box center [169, 539] width 54 height 27
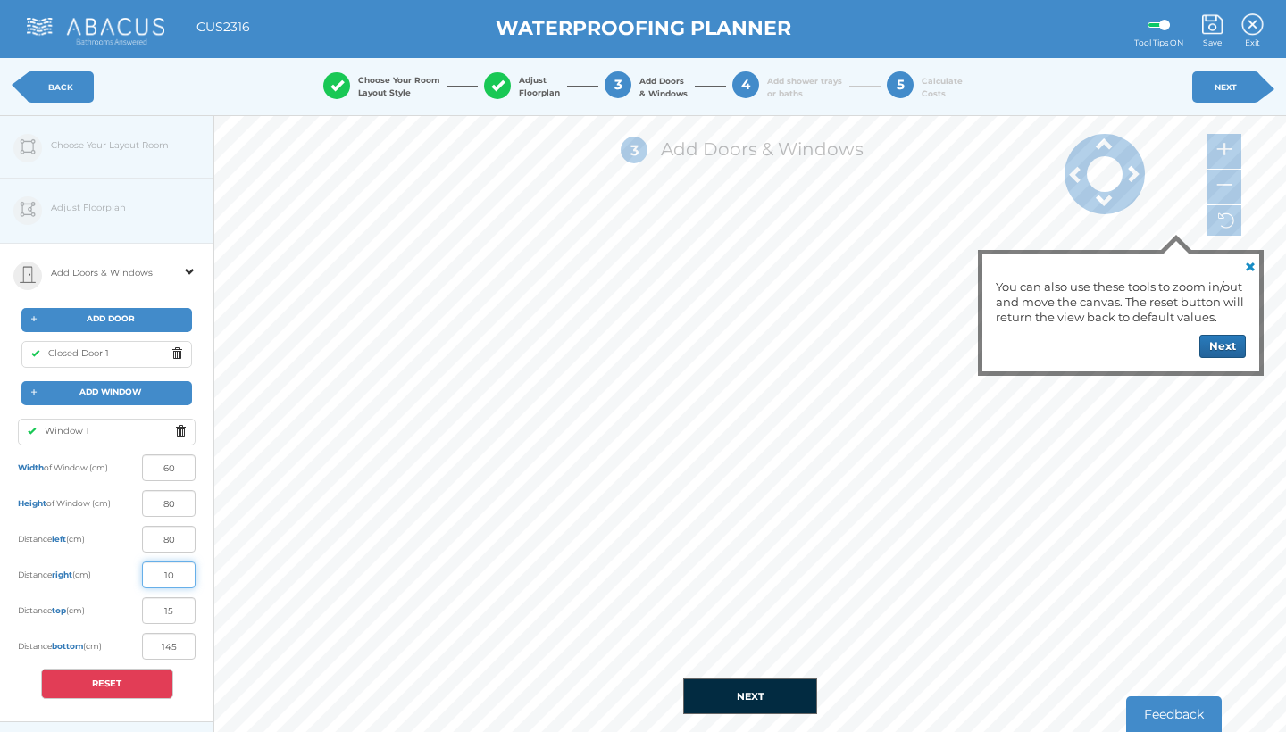
click at [175, 577] on input "10" at bounding box center [169, 575] width 54 height 27
type input "1"
type input "5"
click at [175, 614] on input "15" at bounding box center [169, 611] width 54 height 27
type input "85"
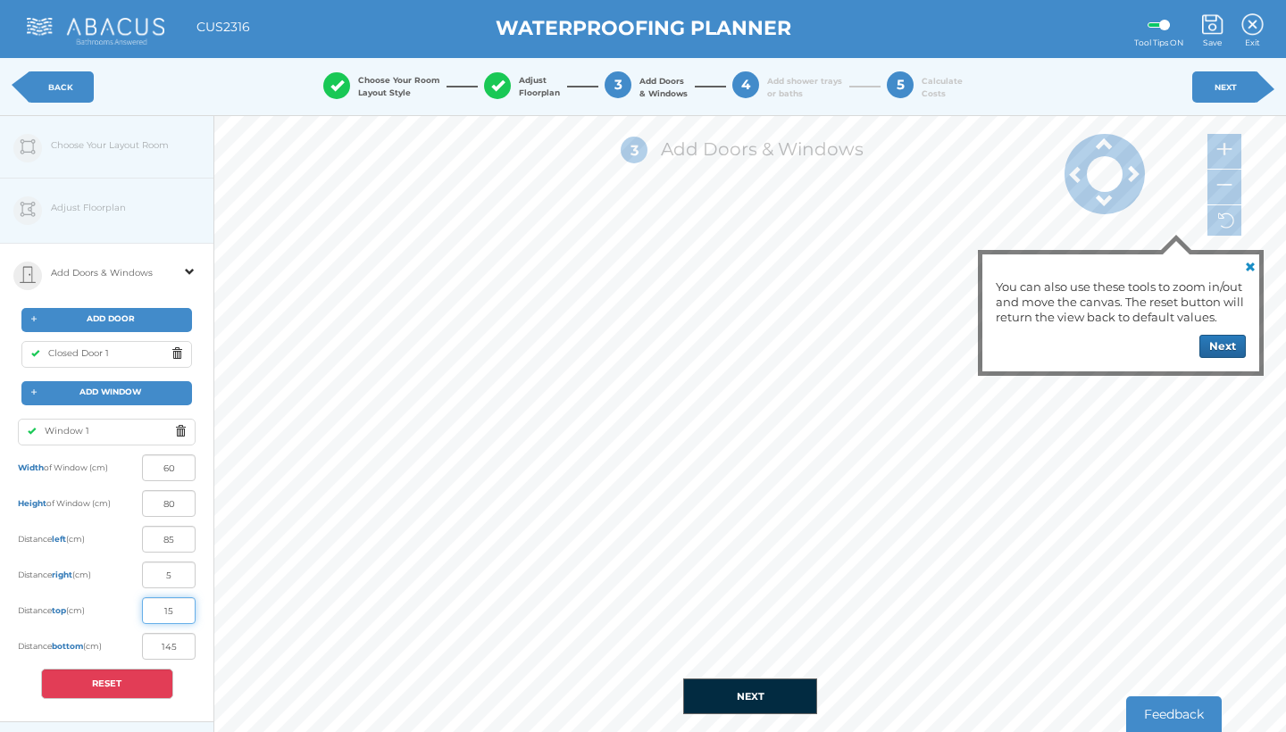
type input "1"
type input "20"
click at [101, 684] on button "RESET" at bounding box center [107, 684] width 132 height 30
type input "80"
type input "100"
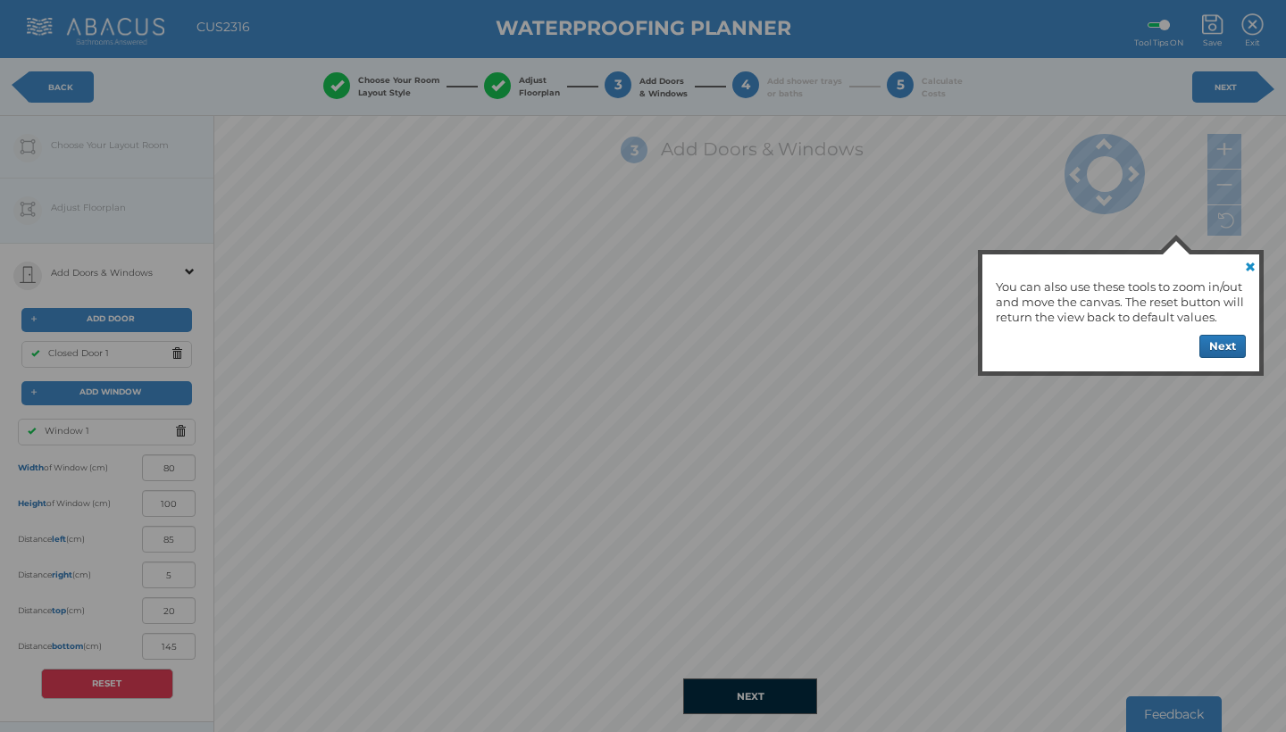
type input "76"
type input "-6"
type input "5"
type input "135"
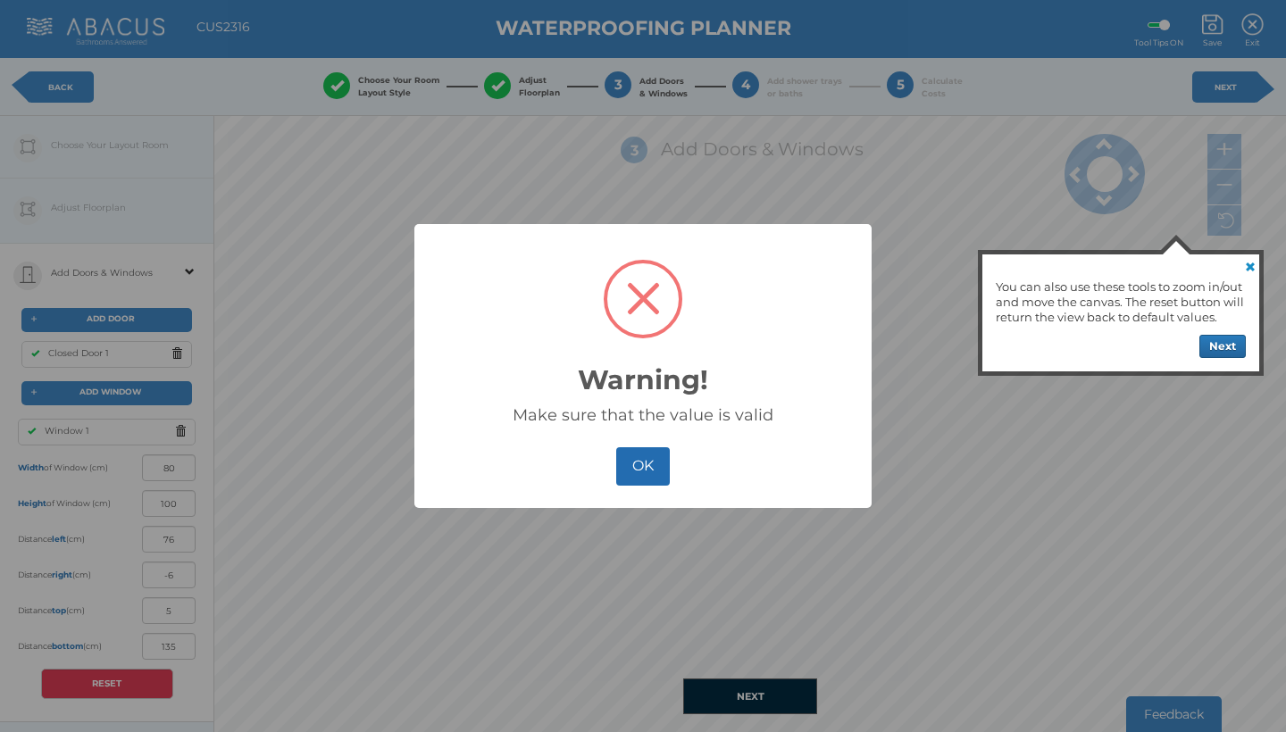
click at [642, 475] on button "OK" at bounding box center [642, 466] width 53 height 38
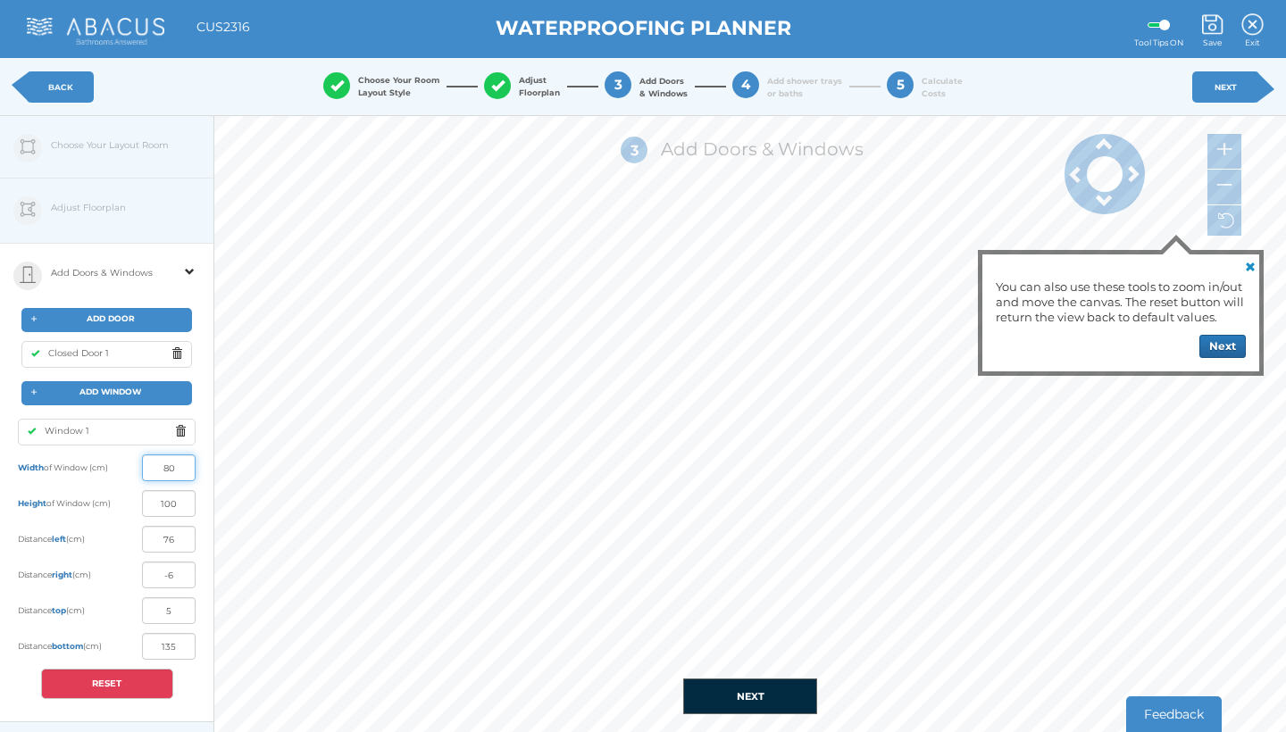
click at [177, 465] on input "80" at bounding box center [169, 468] width 54 height 27
type input "8"
type input "60"
type input "86"
type input "4"
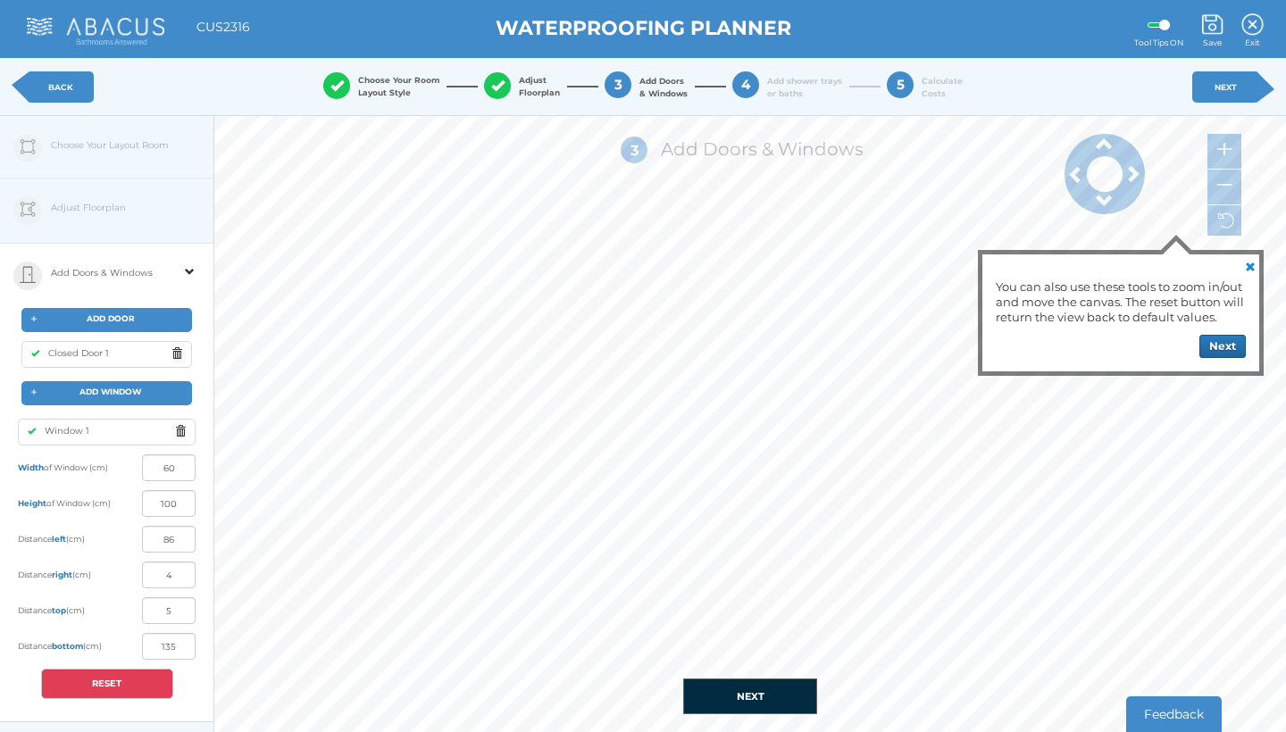
click at [112, 681] on button "RESET" at bounding box center [107, 684] width 132 height 30
type input "80"
type input "76"
type input "-6"
click at [176, 508] on input "100" at bounding box center [169, 503] width 54 height 27
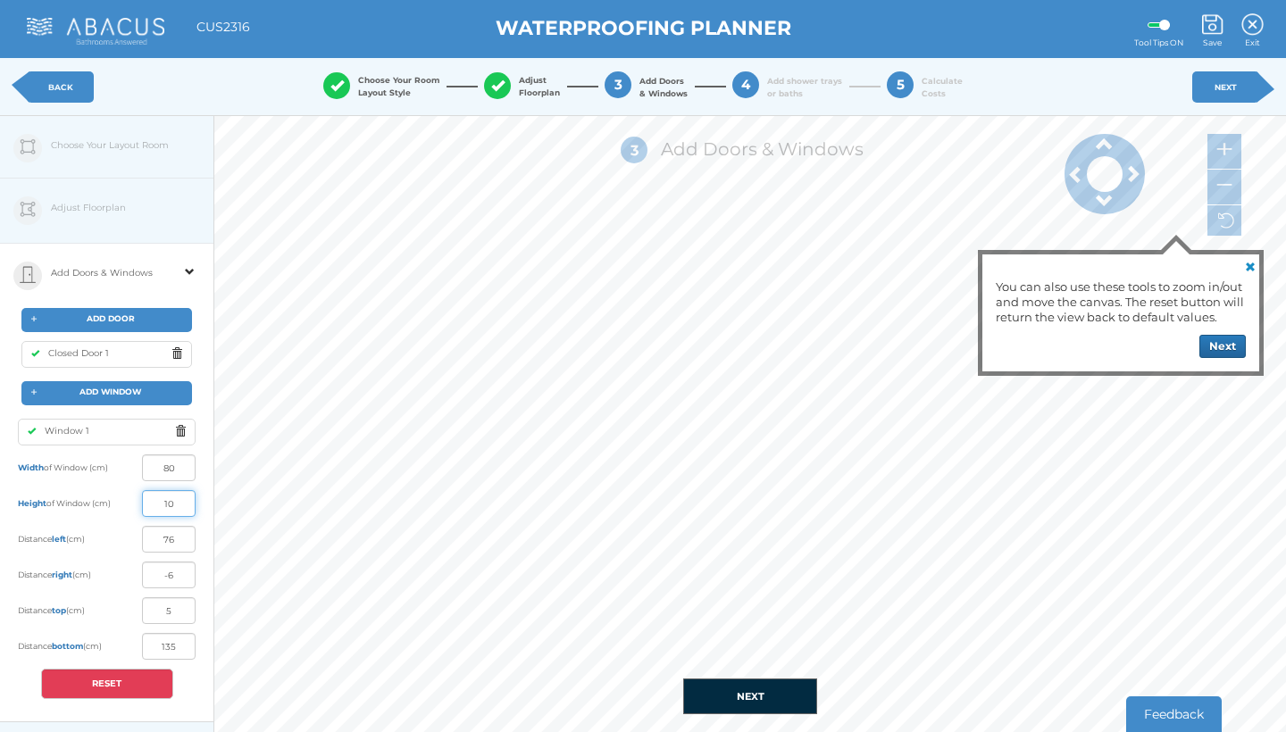
type input "1"
type input "80"
type input "15"
type input "145"
click at [178, 464] on input "80" at bounding box center [169, 468] width 54 height 27
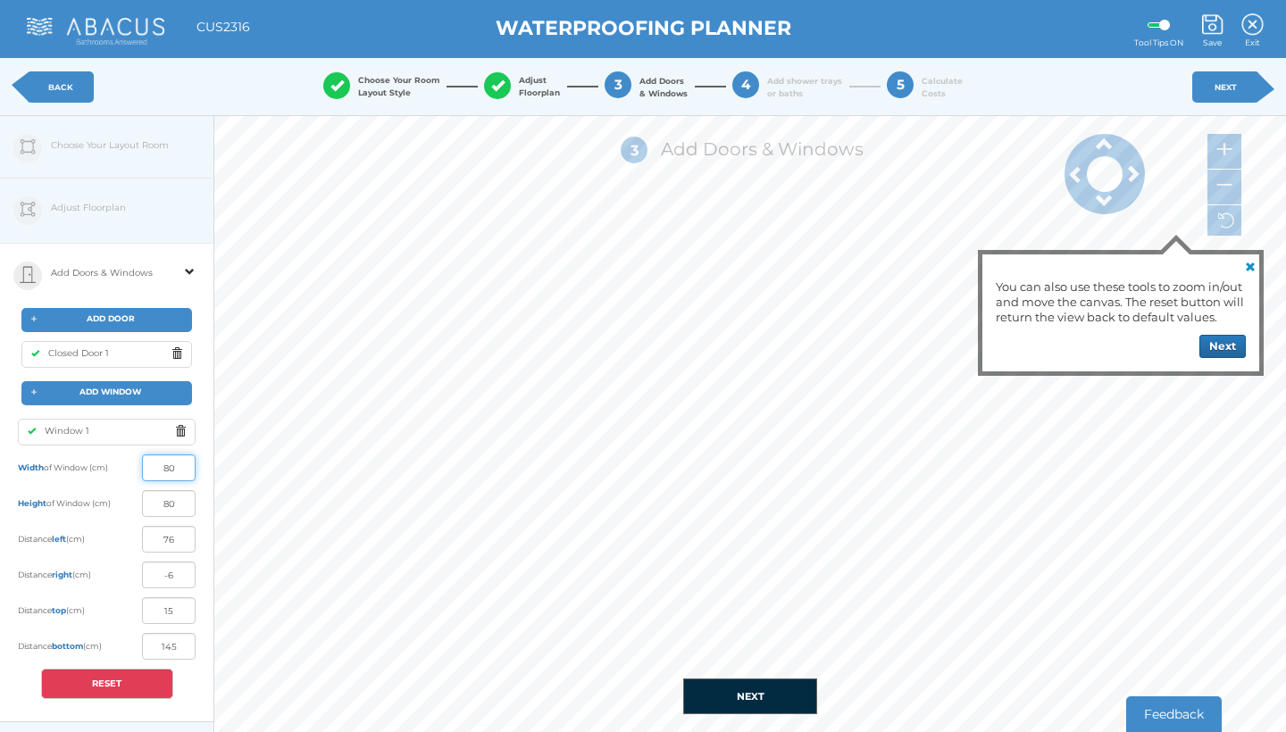
type input "8"
type input "60"
type input "86"
type input "4"
click at [175, 543] on input "86" at bounding box center [169, 539] width 54 height 27
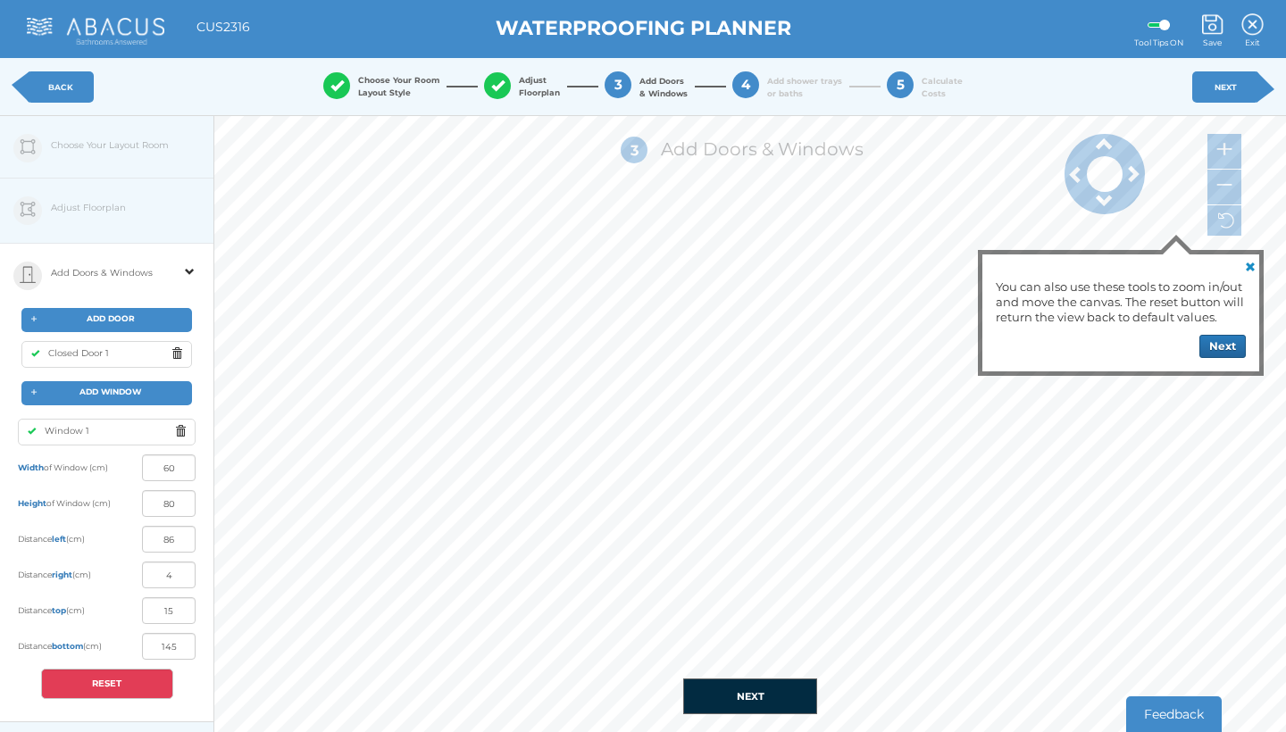
click at [113, 689] on button "RESET" at bounding box center [107, 684] width 132 height 30
type input "80"
type input "100"
type input "76"
type input "-6"
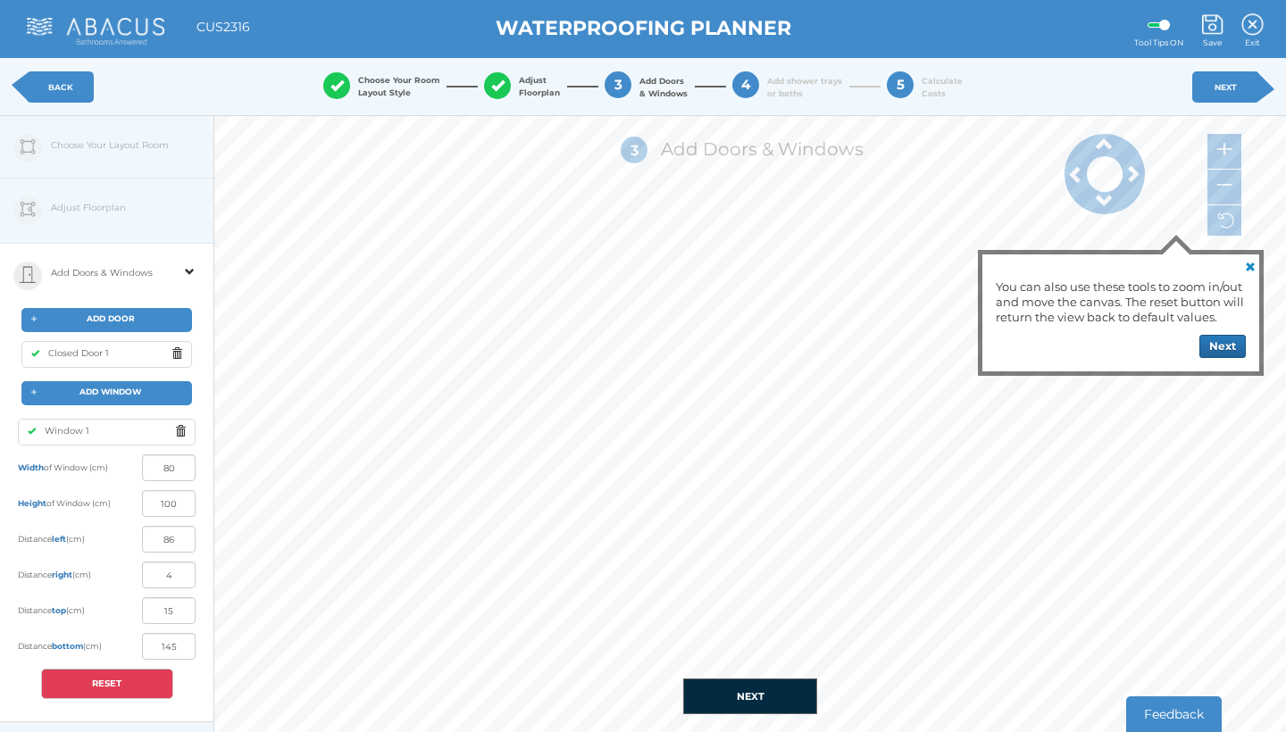
type input "5"
type input "135"
click at [760, 696] on button "NEXT" at bounding box center [750, 697] width 134 height 36
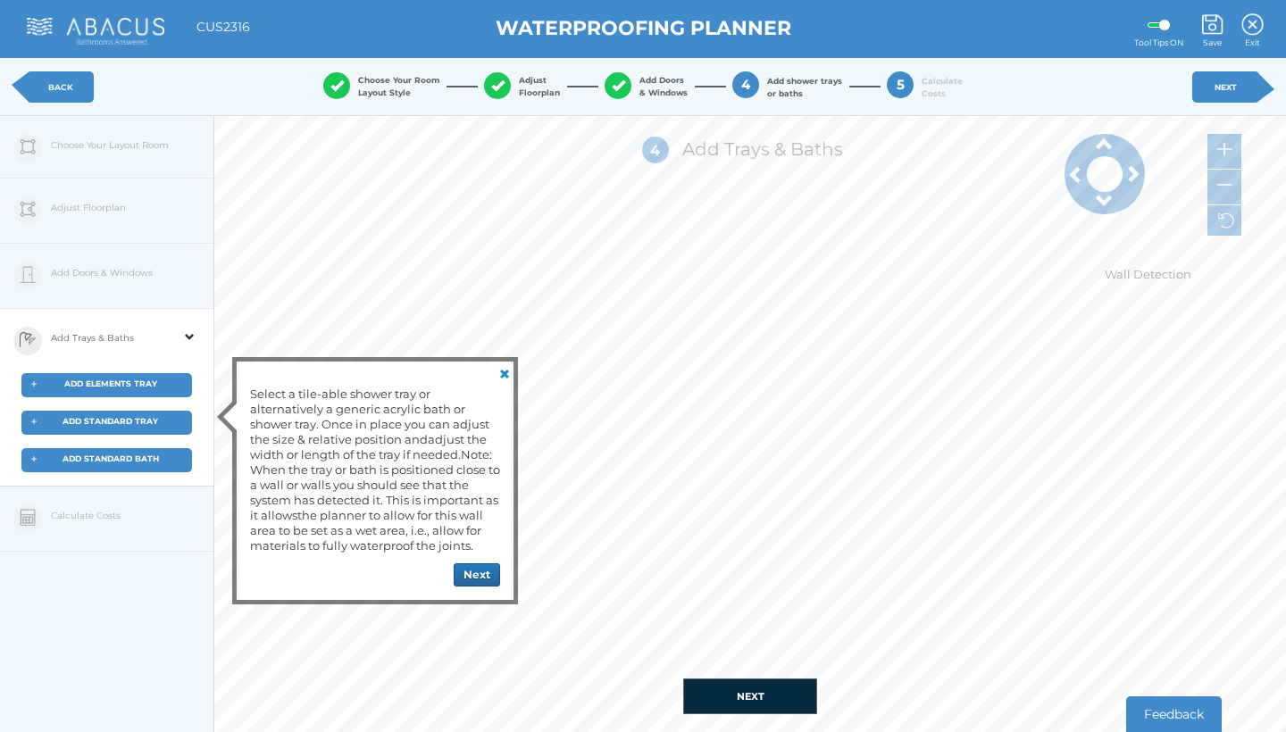
click at [99, 379] on span "ADD ELEMENTS TRAY" at bounding box center [110, 384] width 93 height 10
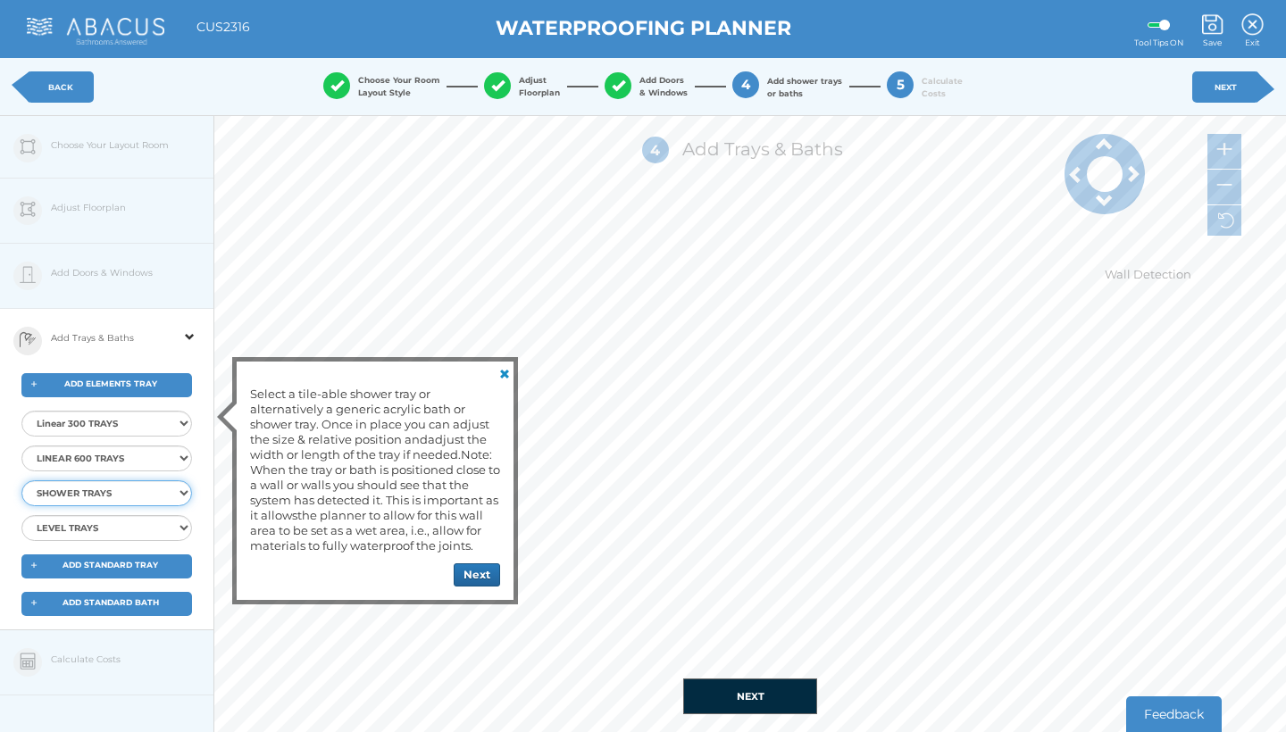
select select "{"id":"64","ProductID":"4375","Item":"EMST-10-0515","Description":"Elements Sho…"
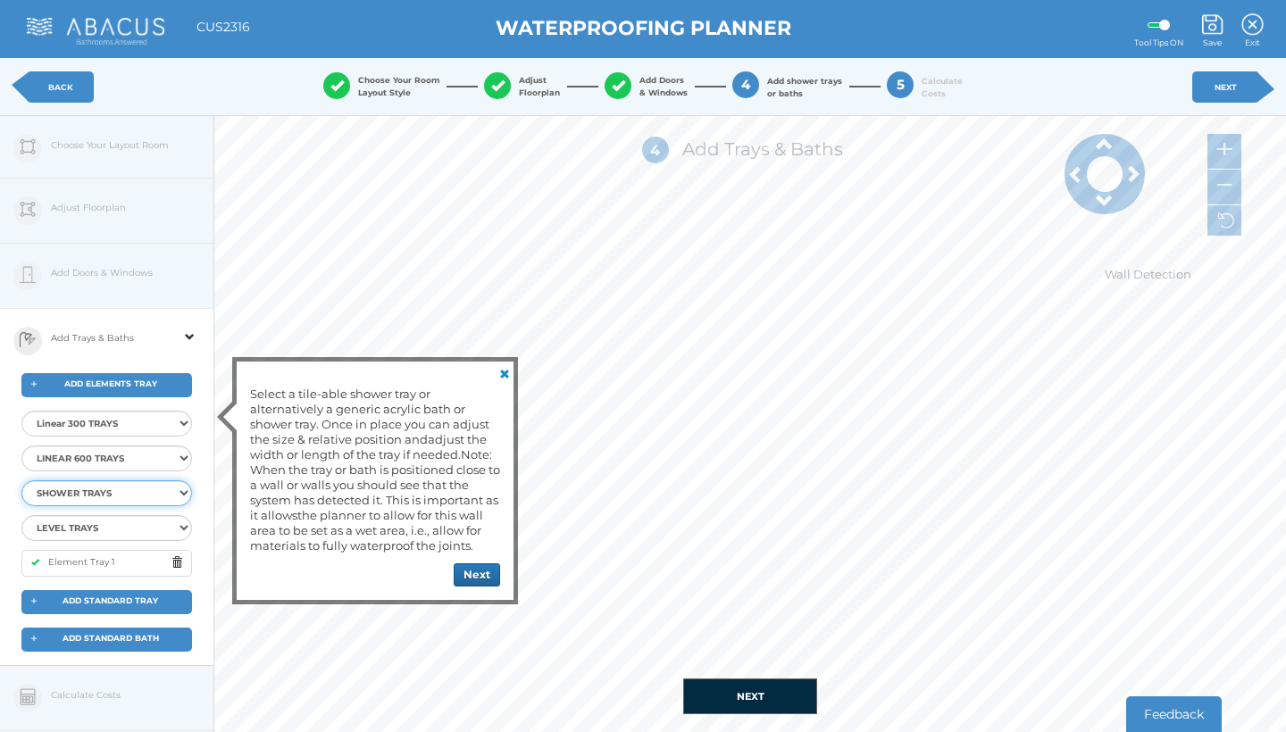
select select
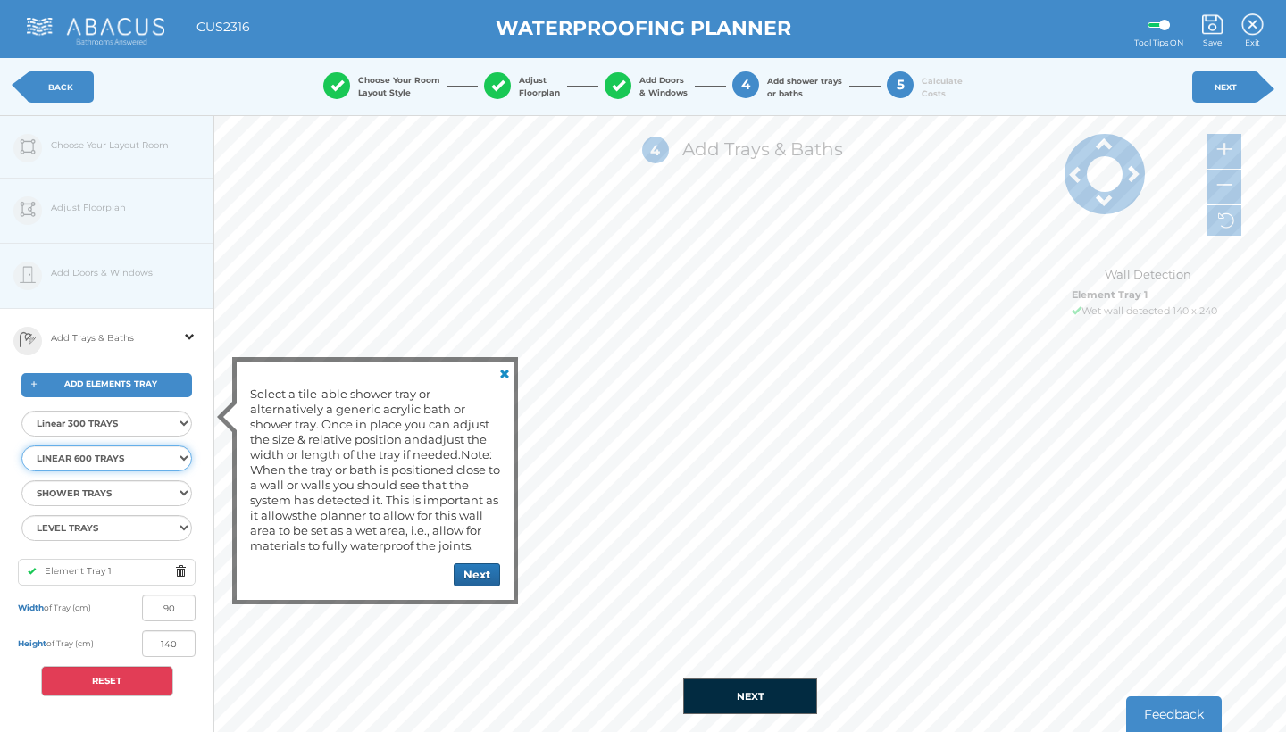
select select "{"id":"44","ProductID":"4604","Item":"EMLT-30-7514","Description":"Elements LIN…"
select select
click at [174, 595] on input "90" at bounding box center [169, 608] width 54 height 27
type input "9"
click at [116, 666] on button "RESET" at bounding box center [107, 681] width 132 height 30
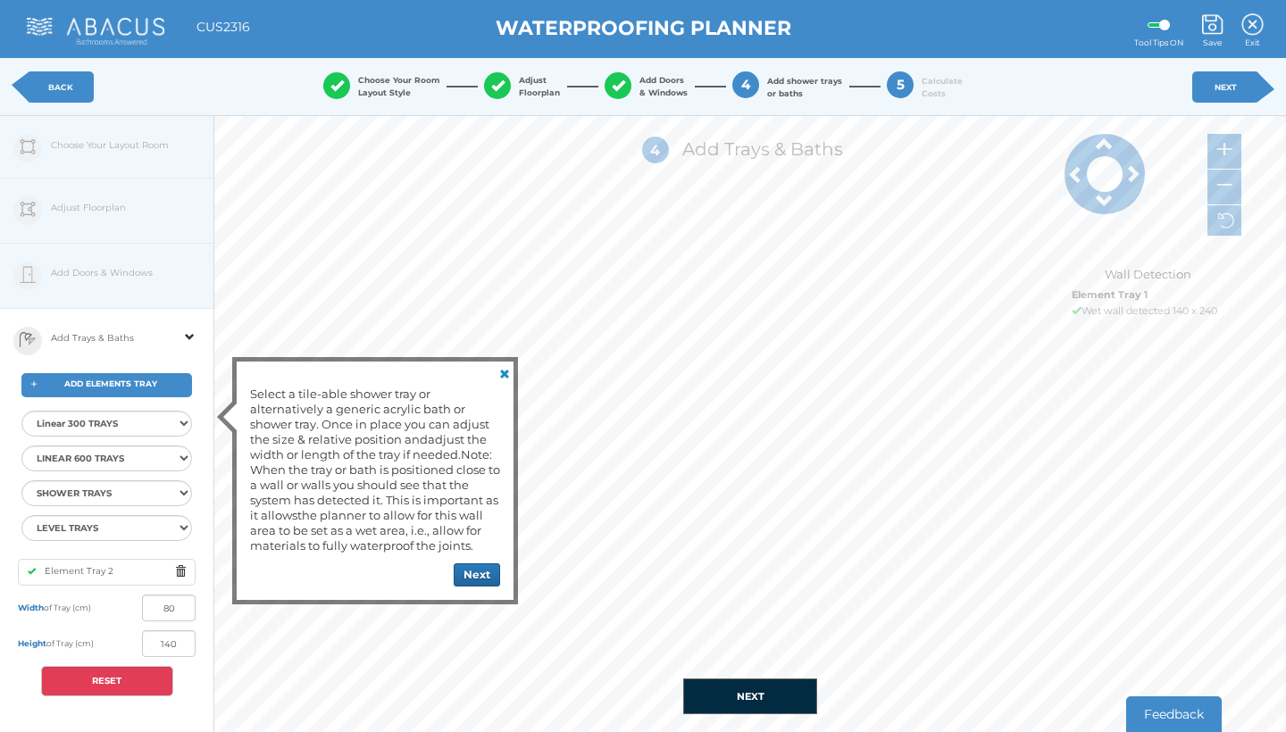
type input "90"
select select "{"id":"74","ProductID":"11721","Item":"EMST-10-7520","Description":"Elements Le…"
select select
click at [173, 595] on input "90" at bounding box center [169, 608] width 54 height 27
type input "9"
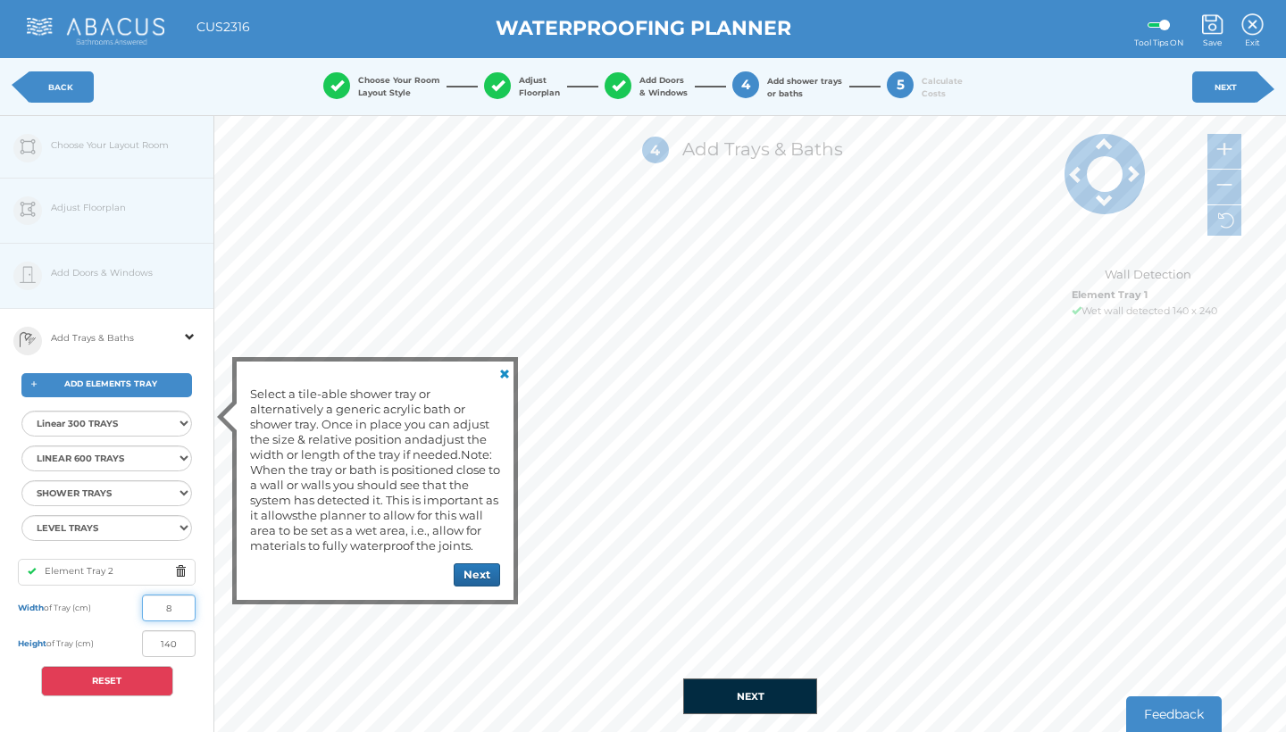
type input "80"
click at [180, 561] on span at bounding box center [185, 572] width 20 height 22
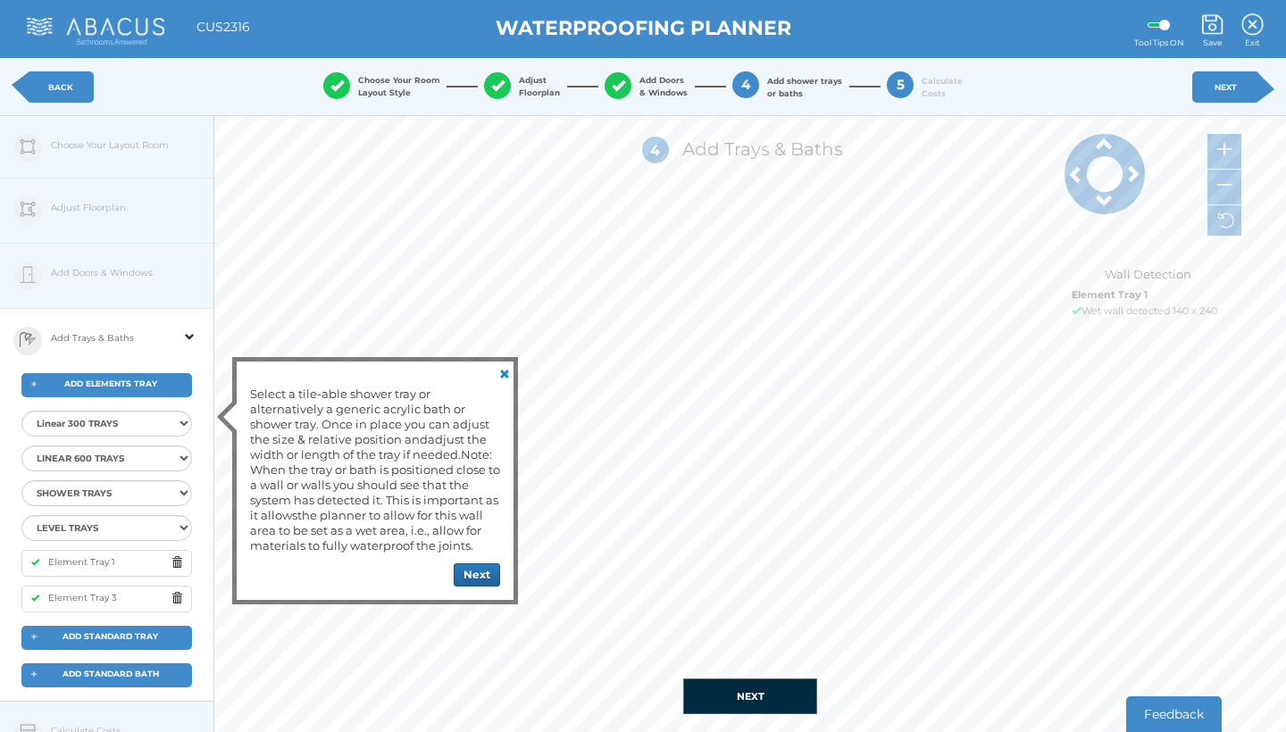
click at [177, 552] on span at bounding box center [181, 563] width 20 height 22
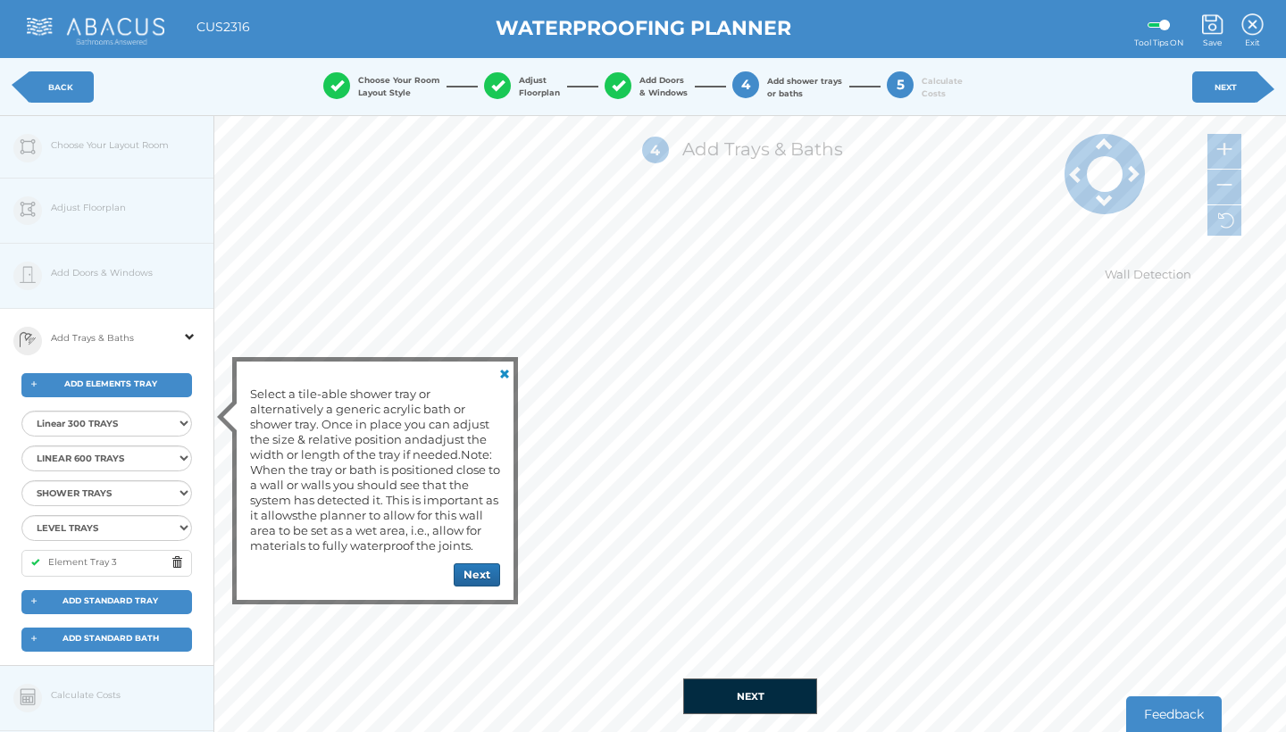
click at [173, 552] on span at bounding box center [181, 563] width 20 height 22
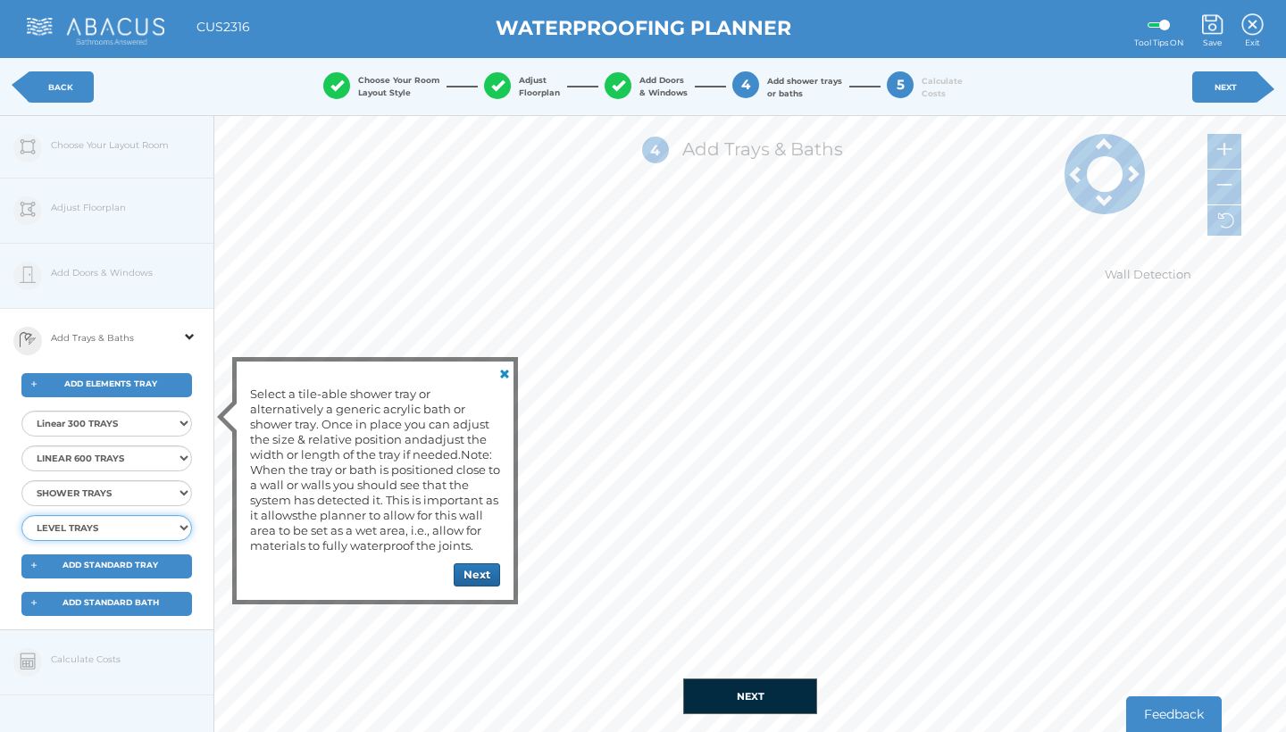
select select "{"id":"74","ProductID":"11721","Item":"EMST-10-7520","Description":"Elements Le…"
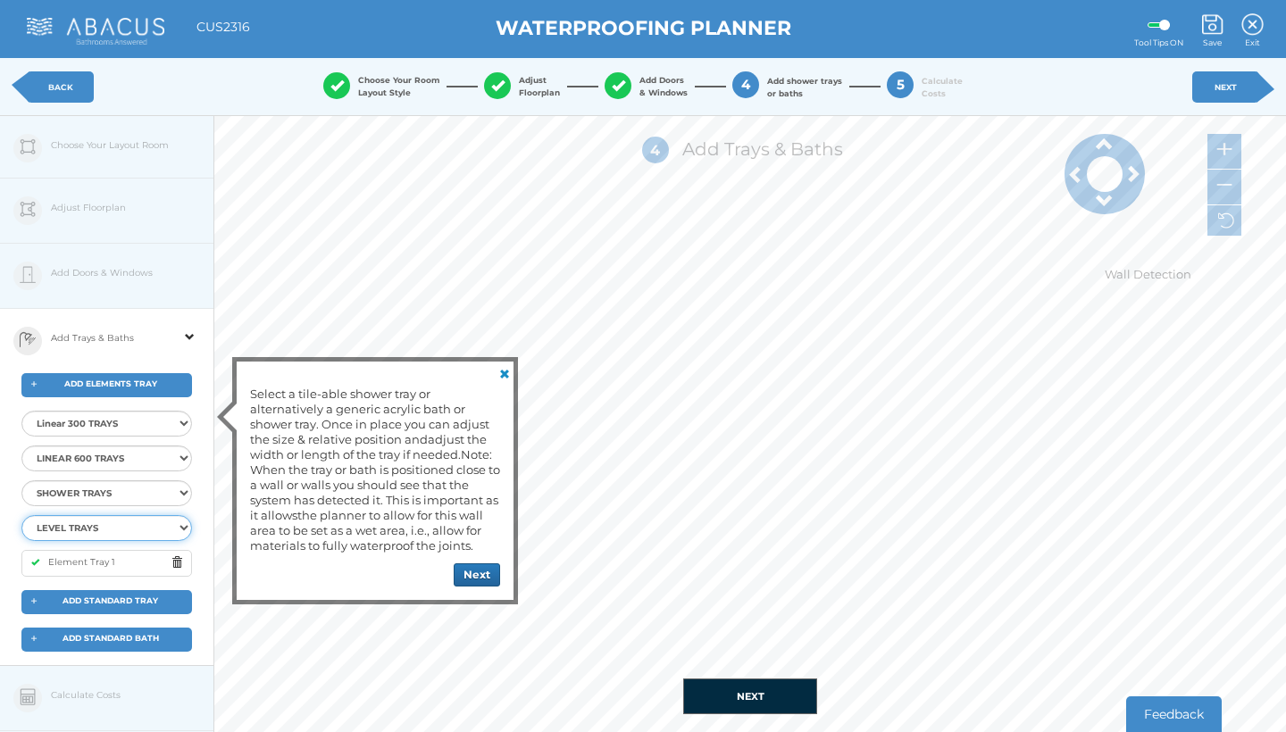
select select
select select "{"id":"69","ProductID":"4380","Item":"EMST-10-1015","Description":"Elements Sho…"
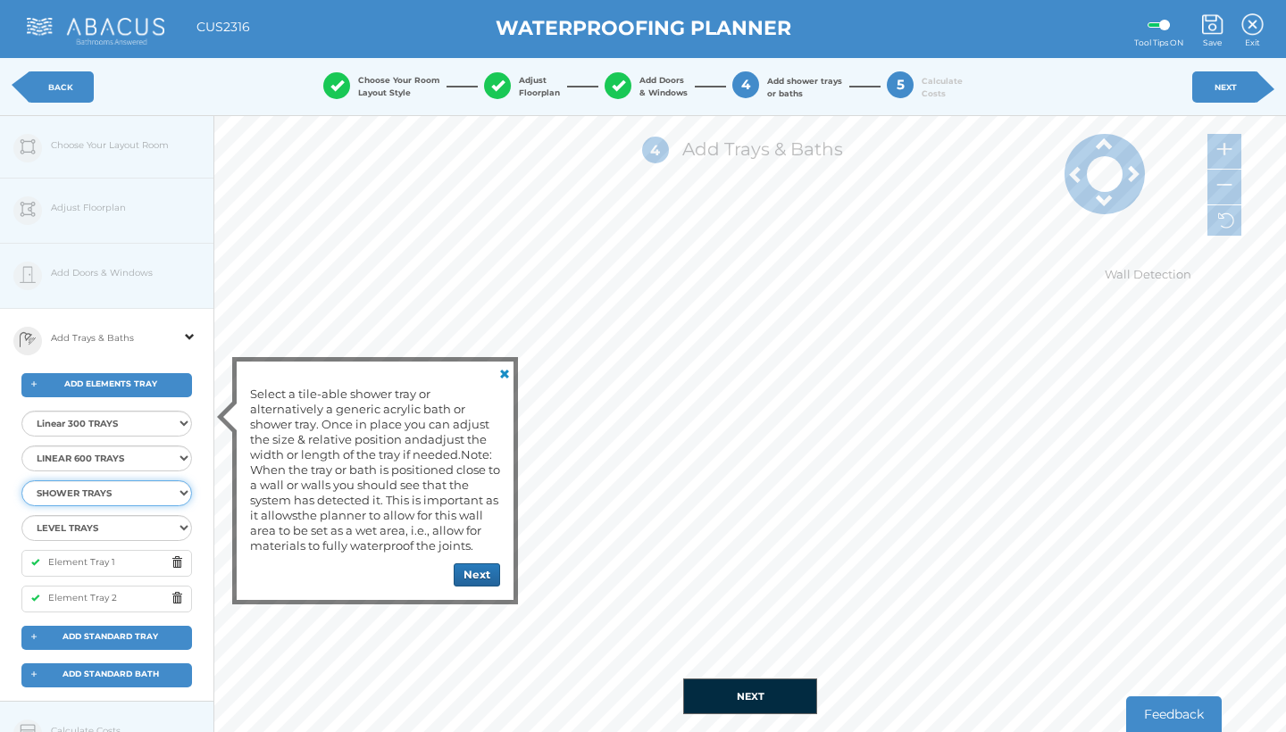
select select
click at [178, 552] on span at bounding box center [181, 563] width 20 height 22
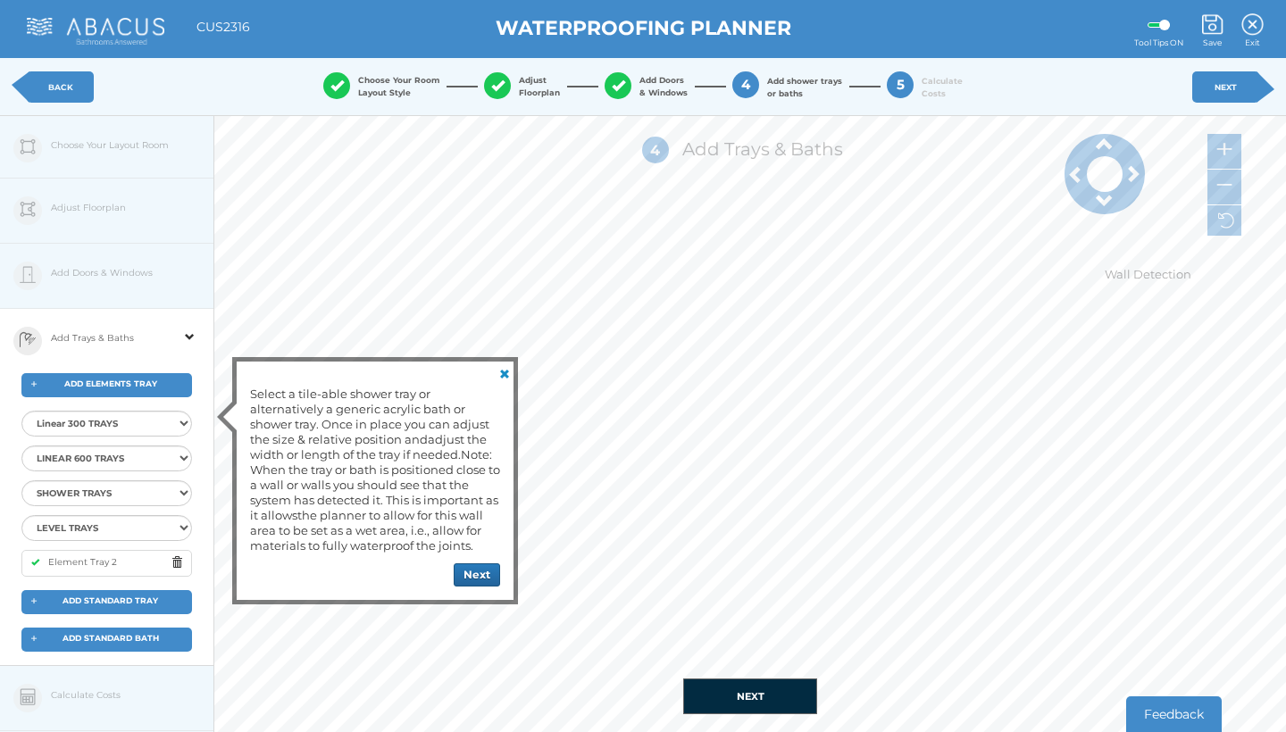
click at [176, 552] on span at bounding box center [181, 563] width 20 height 22
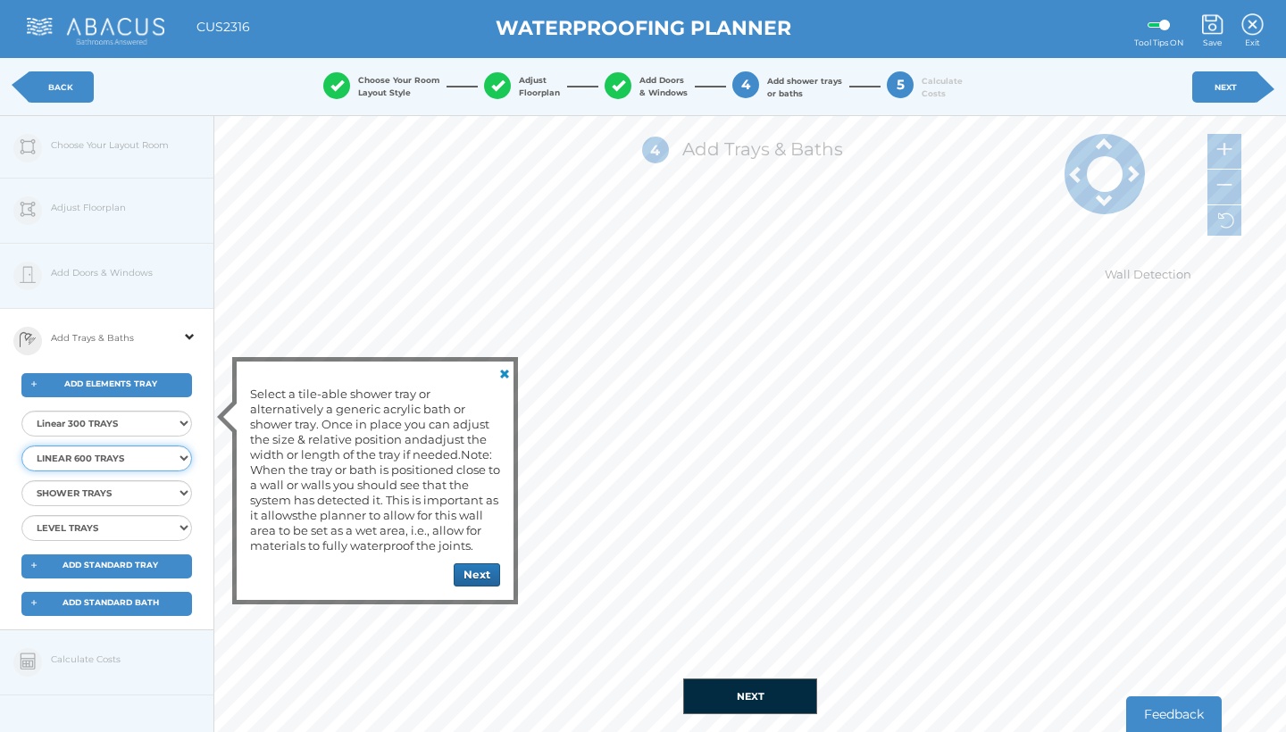
select select "{"id":"44","ProductID":"4604","Item":"EMLT-30-7514","Description":"Elements LIN…"
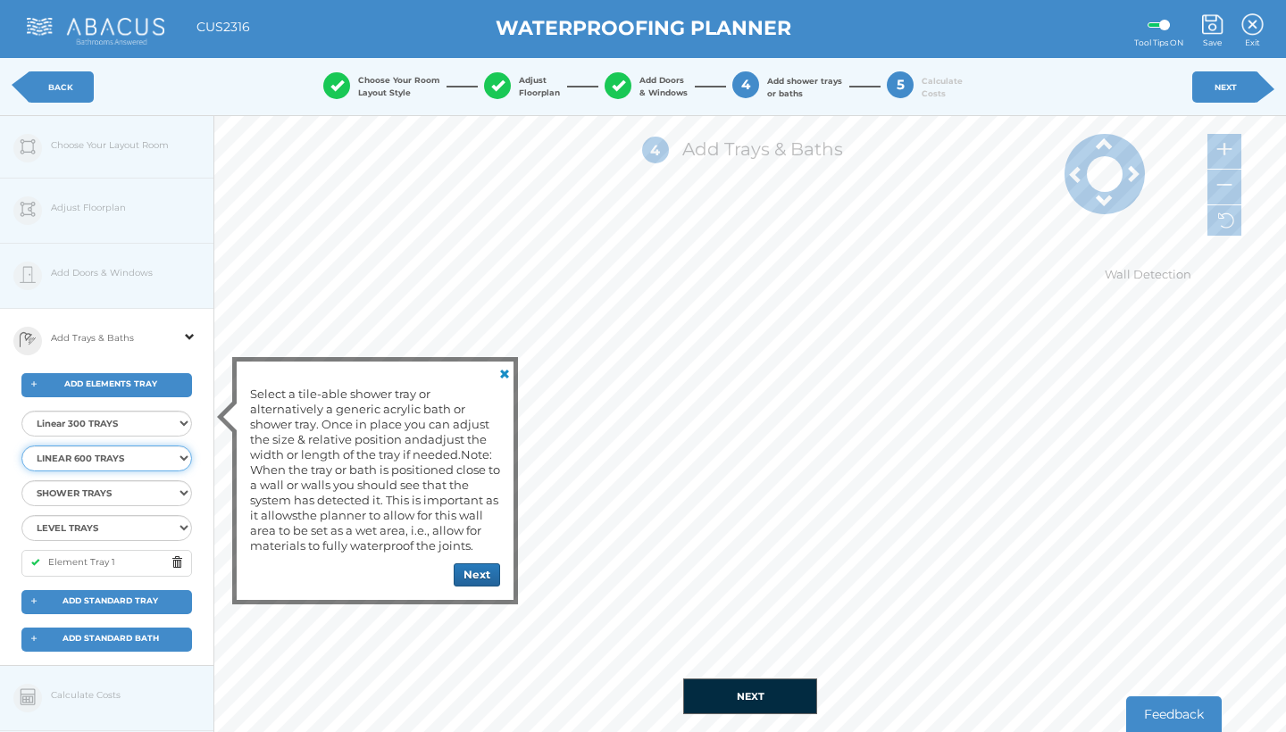
select select
select select "{"id":"69","ProductID":"4380","Item":"EMST-10-1015","Description":"Elements Sho…"
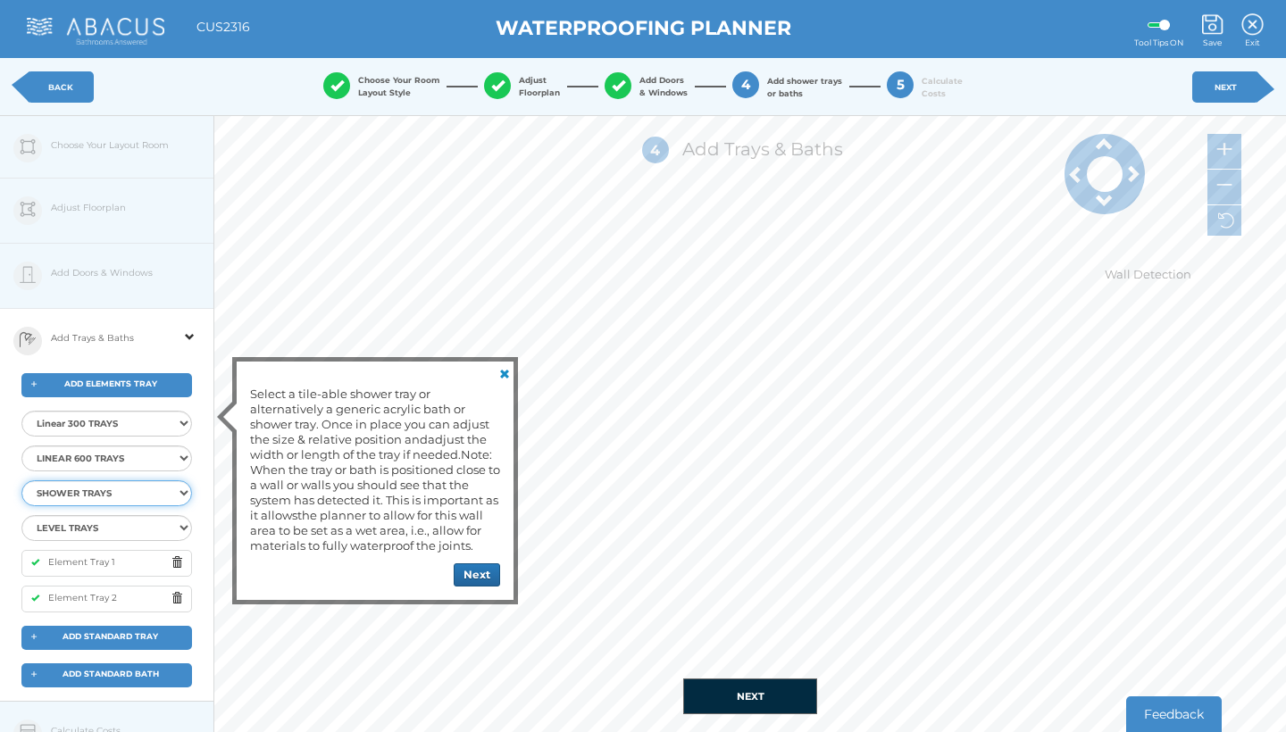
select select
click at [176, 552] on span at bounding box center [181, 563] width 20 height 22
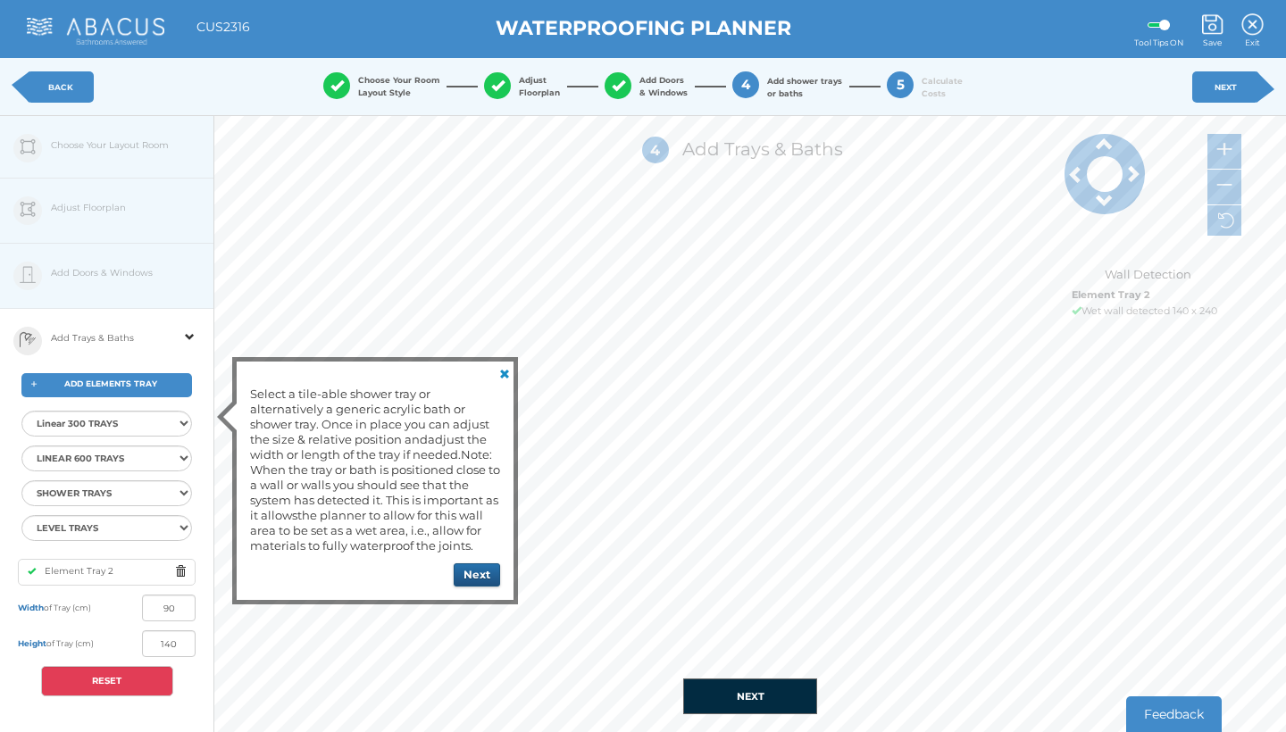
click at [483, 576] on button "Next" at bounding box center [477, 575] width 46 height 23
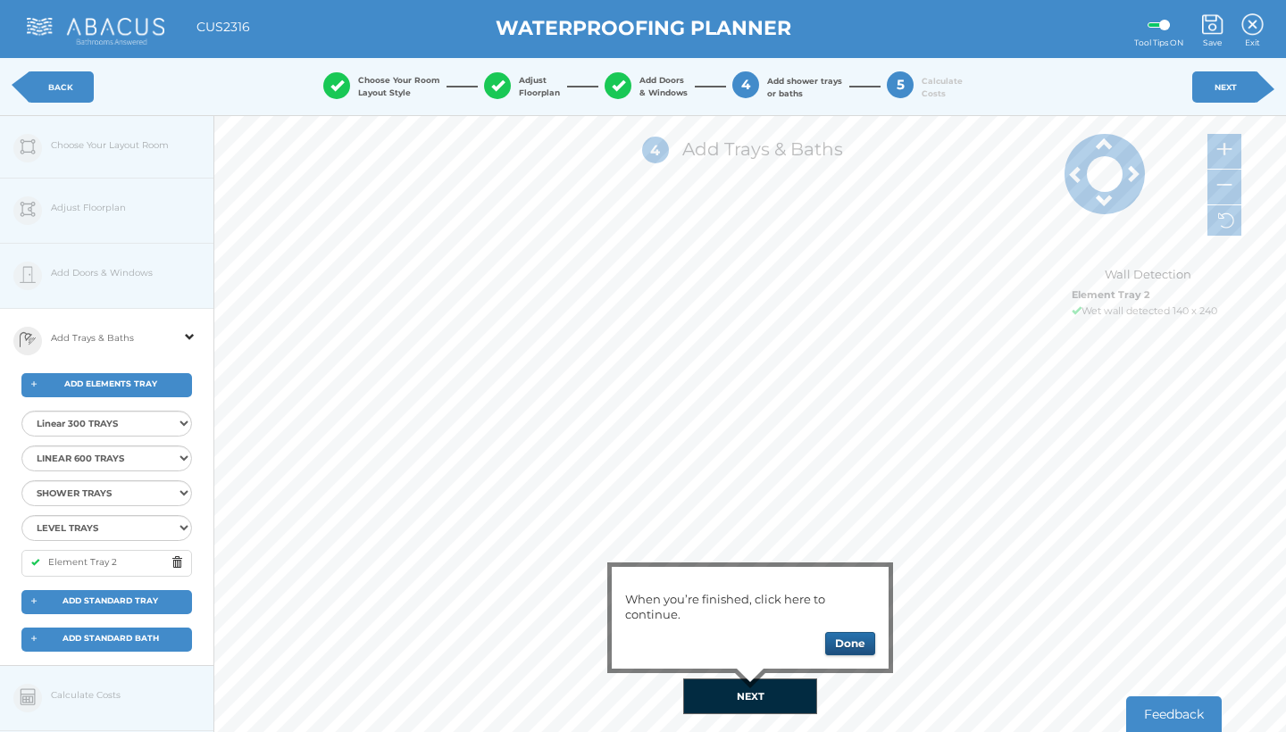
click at [849, 646] on button "Done" at bounding box center [850, 643] width 50 height 23
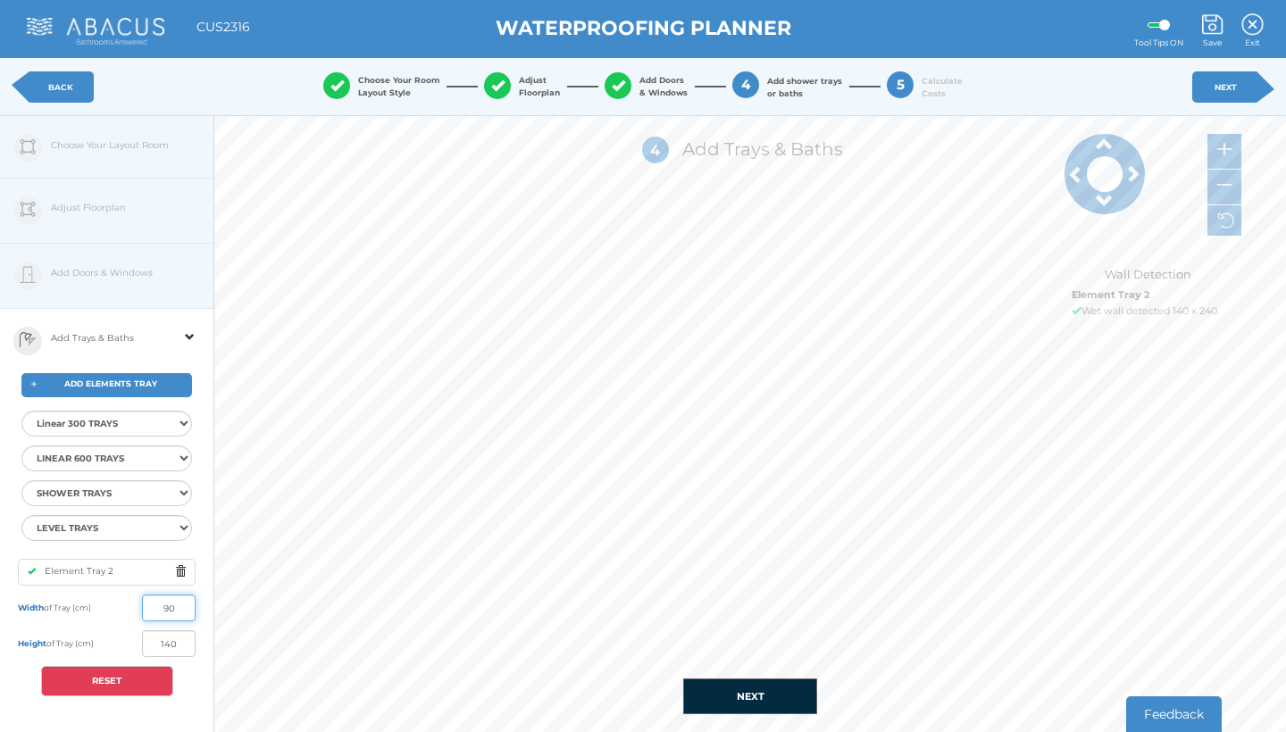
click at [173, 595] on input "90" at bounding box center [169, 608] width 54 height 27
type input "9"
click at [121, 666] on button "RESET" at bounding box center [107, 681] width 132 height 30
type input "90"
click at [755, 694] on button "NEXT" at bounding box center [750, 697] width 134 height 36
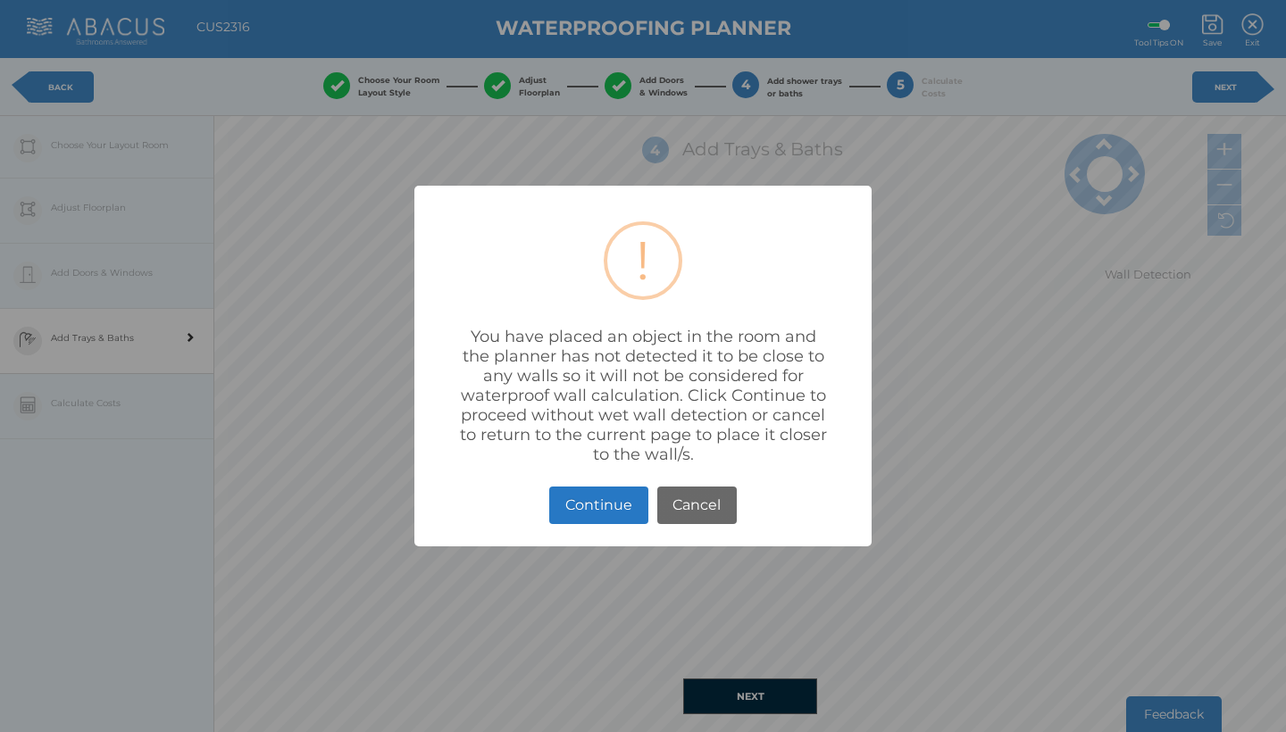
click at [698, 501] on button "Cancel" at bounding box center [696, 506] width 79 height 38
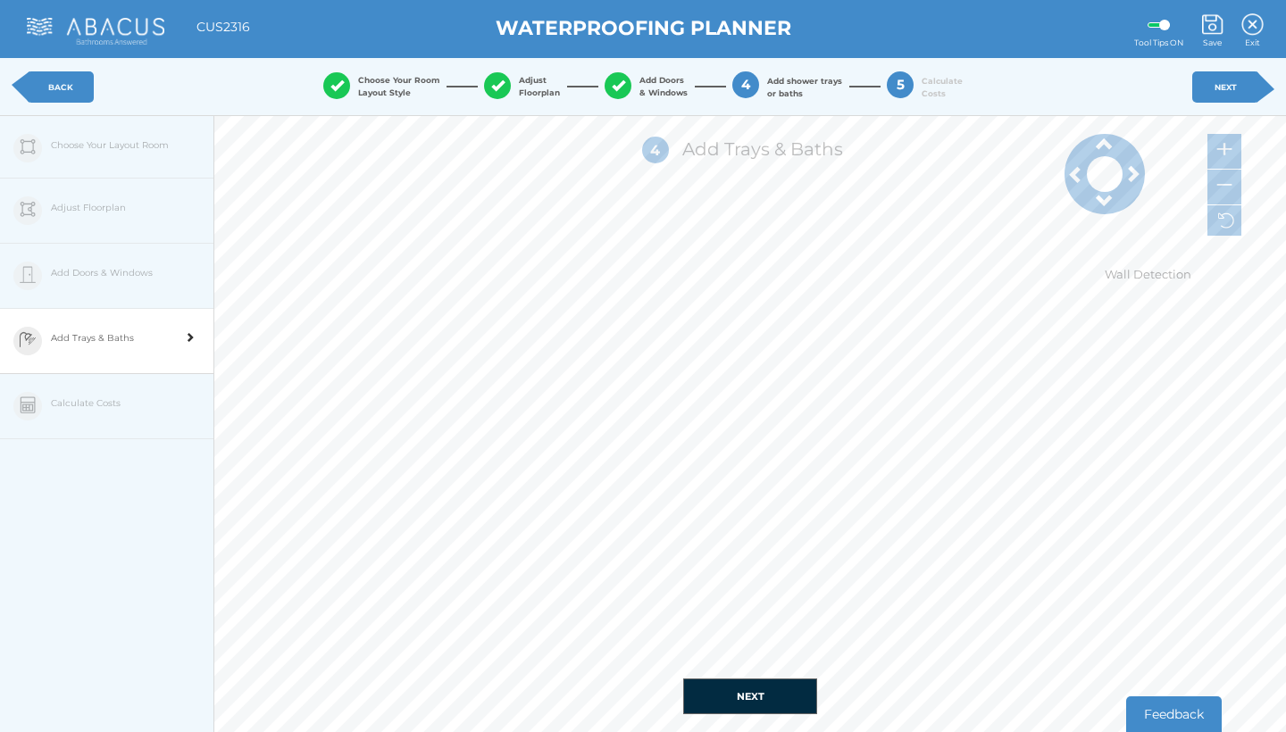
click at [188, 337] on span at bounding box center [190, 326] width 10 height 32
